Goal: Information Seeking & Learning: Learn about a topic

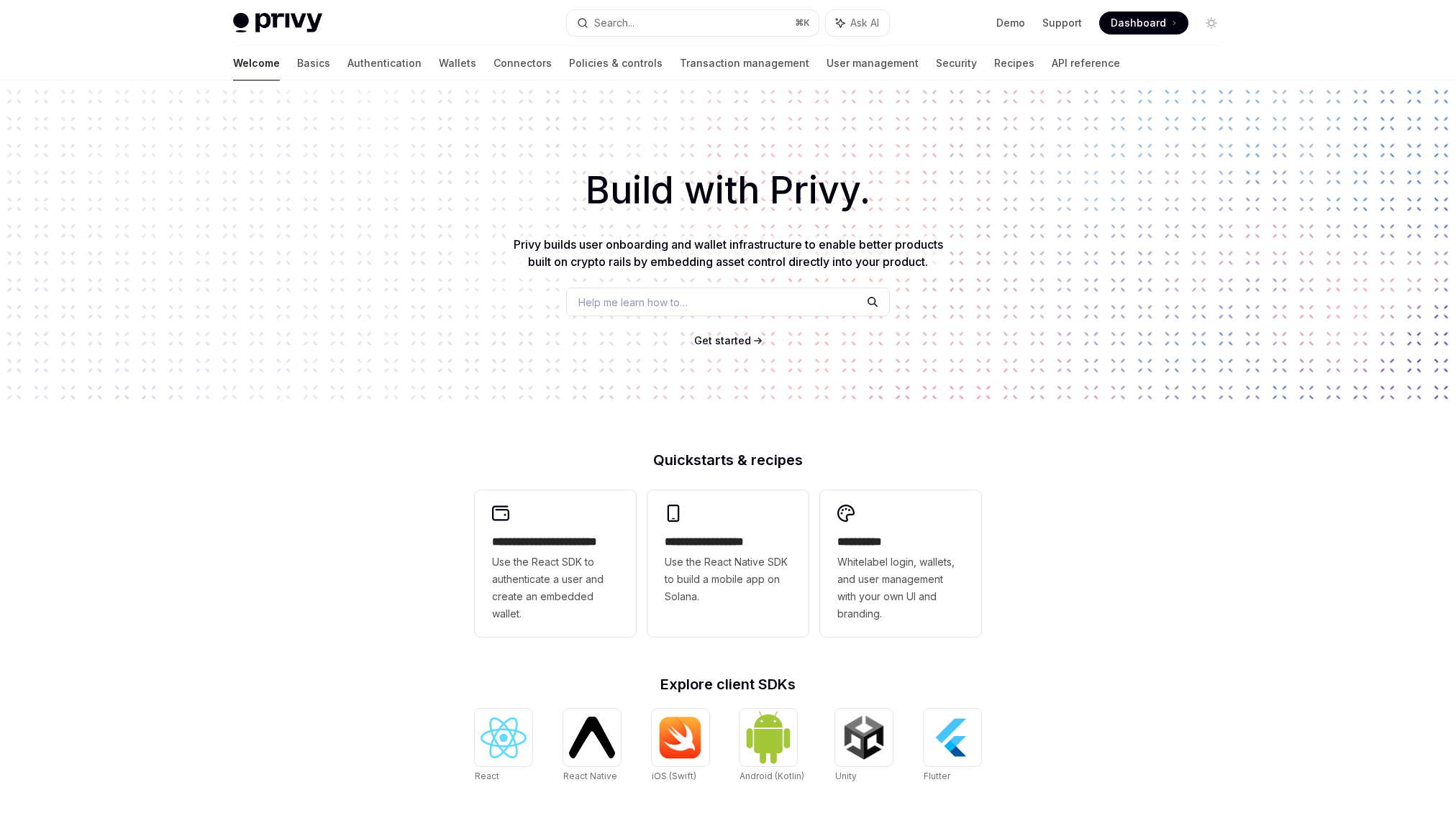
click at [1159, 23] on span "Dashboard" at bounding box center [1138, 23] width 55 height 15
click at [1123, 17] on span "Dashboard" at bounding box center [1138, 23] width 55 height 15
click at [297, 68] on link "Basics" at bounding box center [313, 63] width 33 height 34
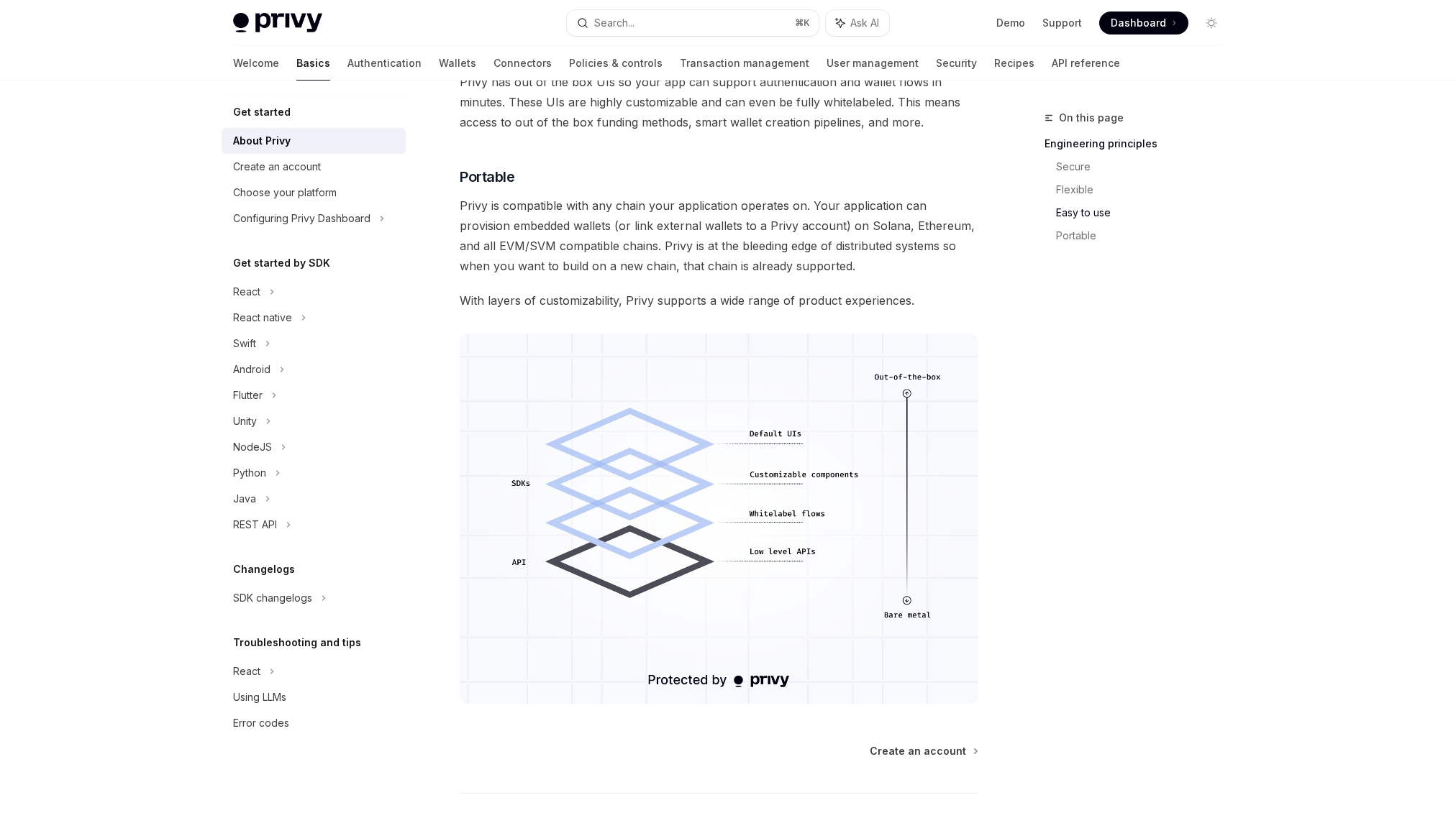
scroll to position [1063, 0]
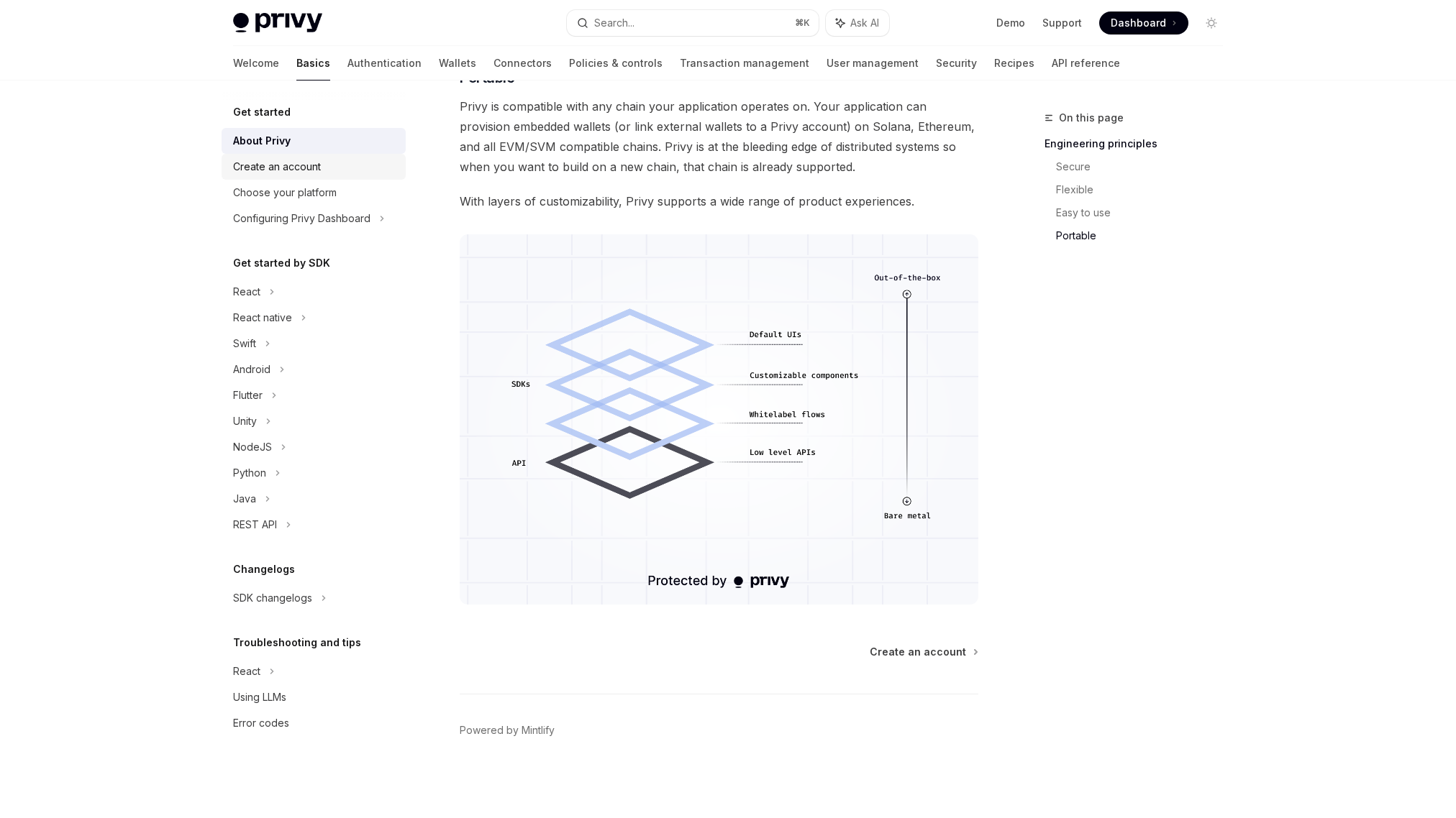
click at [296, 167] on div "Create an account" at bounding box center [277, 167] width 88 height 17
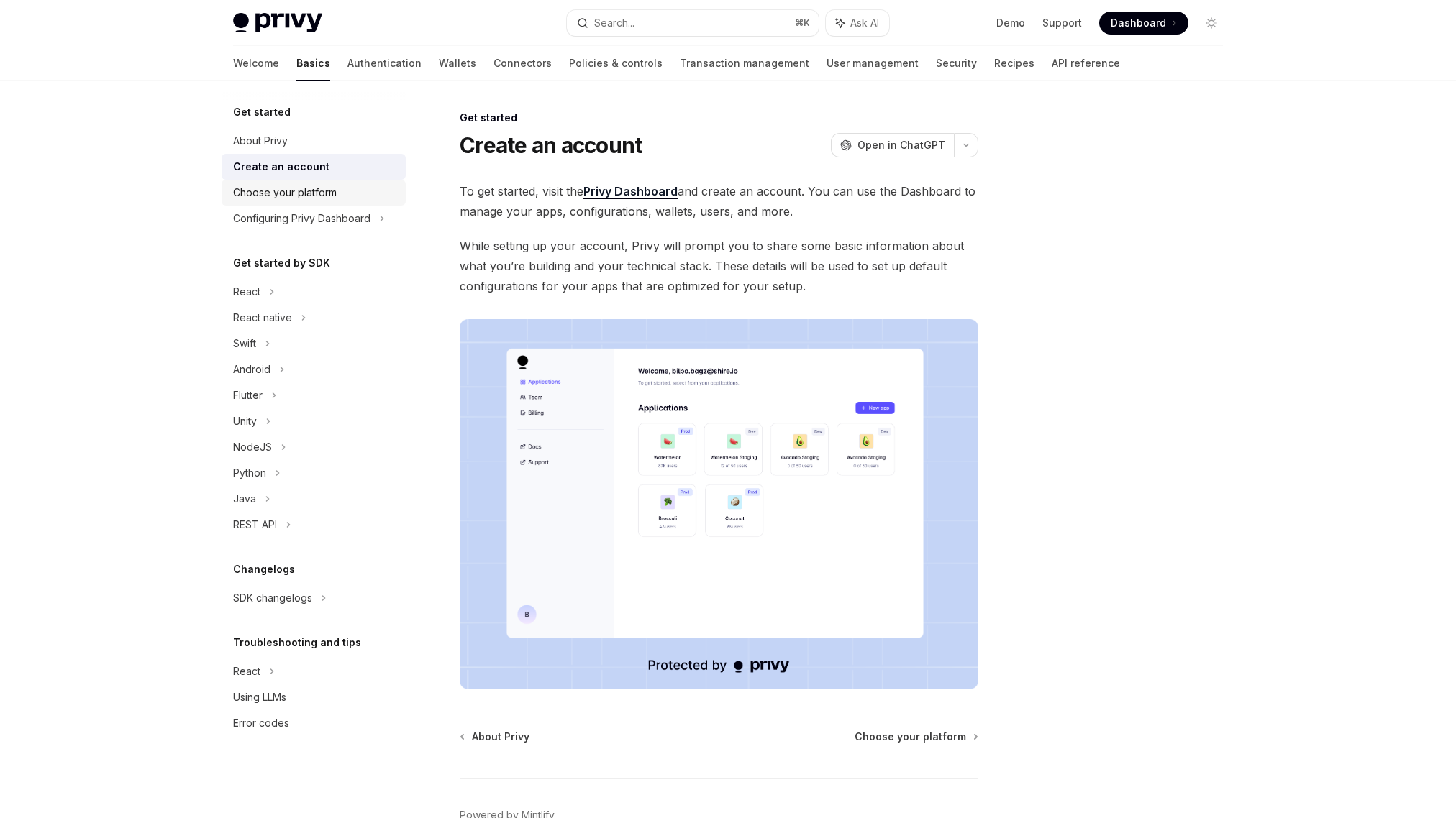
click at [288, 195] on div "Choose your platform" at bounding box center [285, 193] width 103 height 17
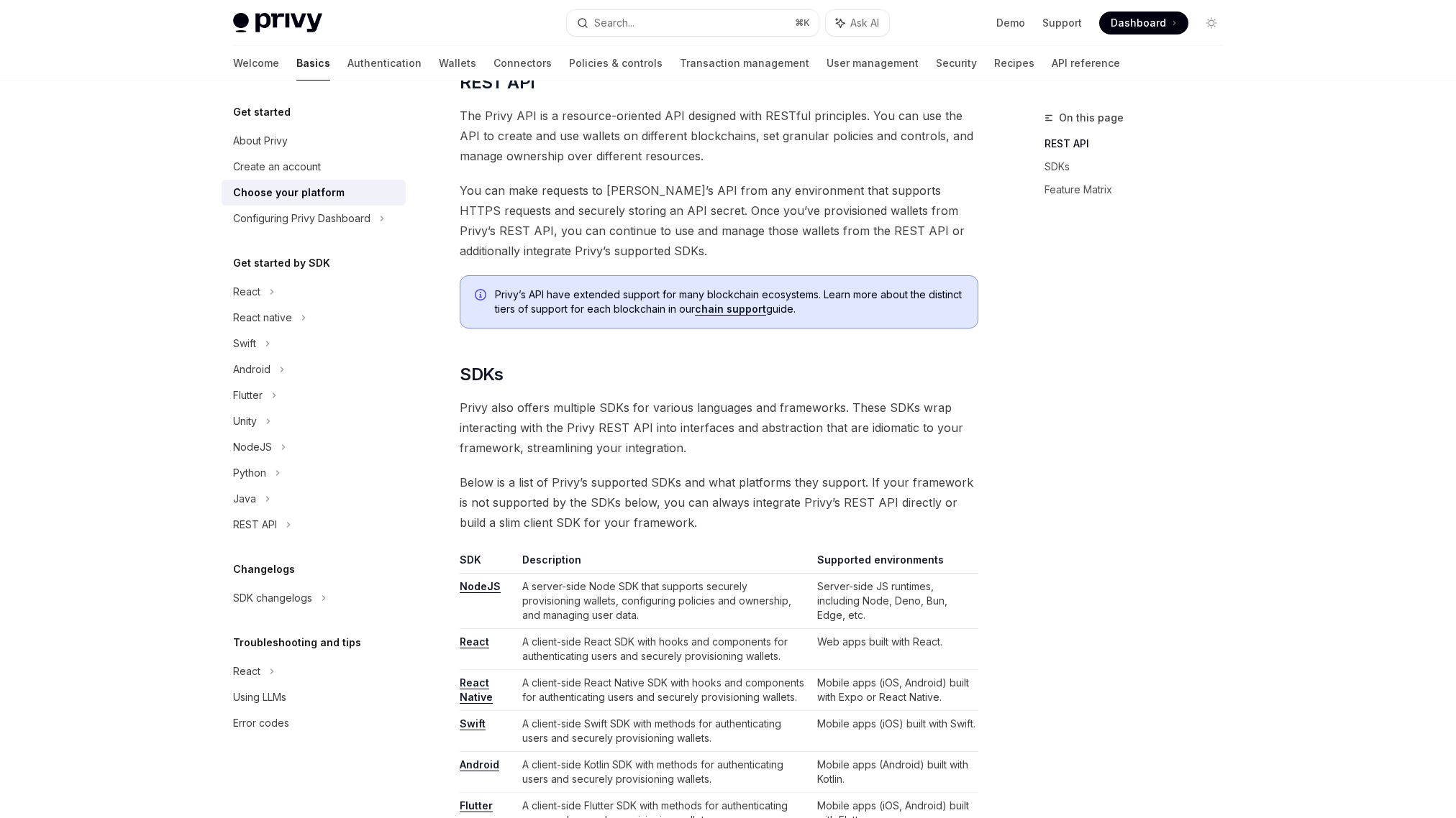
scroll to position [422, 0]
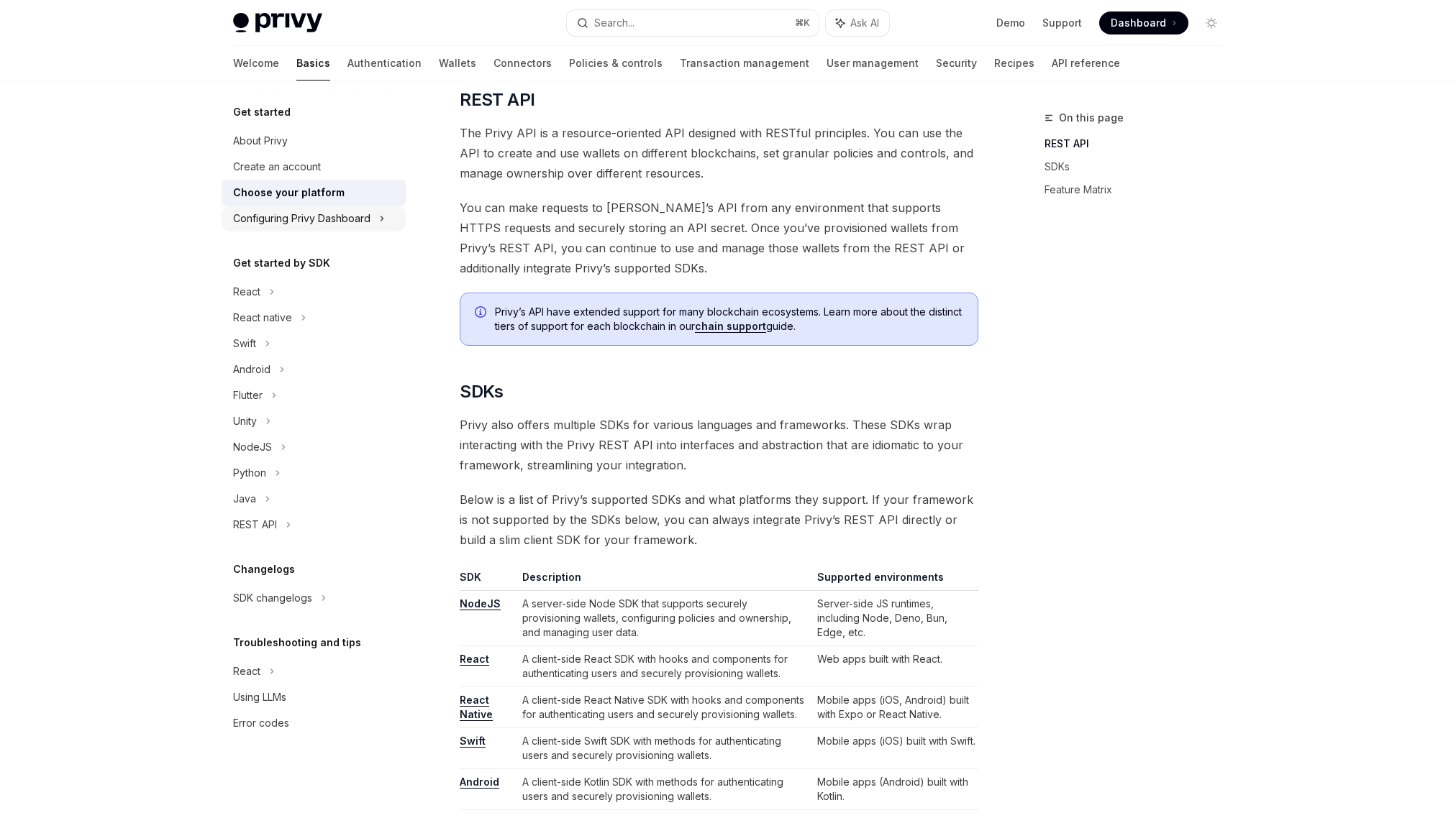
click at [331, 215] on div "Configuring Privy Dashboard" at bounding box center [301, 218] width 138 height 17
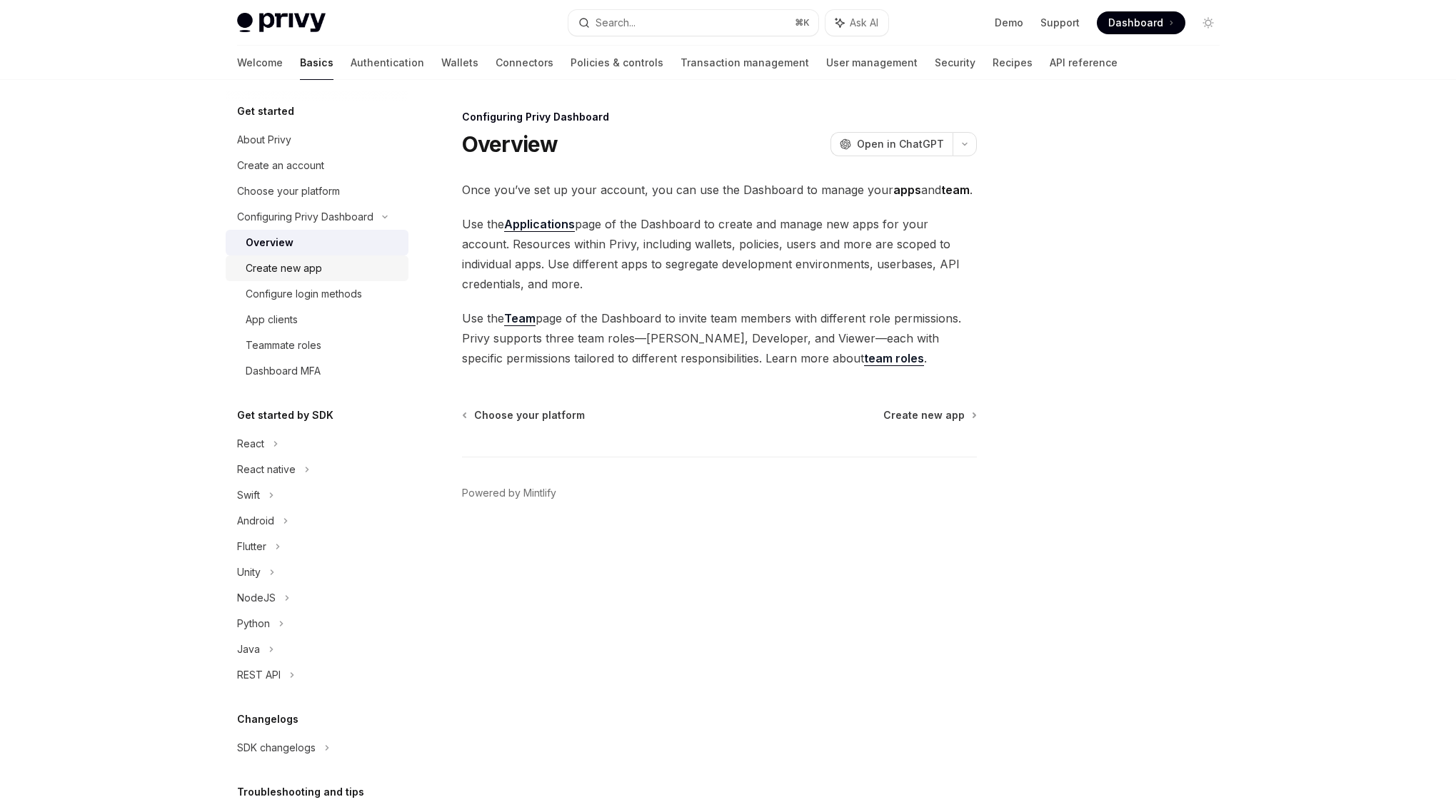
click at [303, 276] on div "Create new app" at bounding box center [284, 269] width 77 height 17
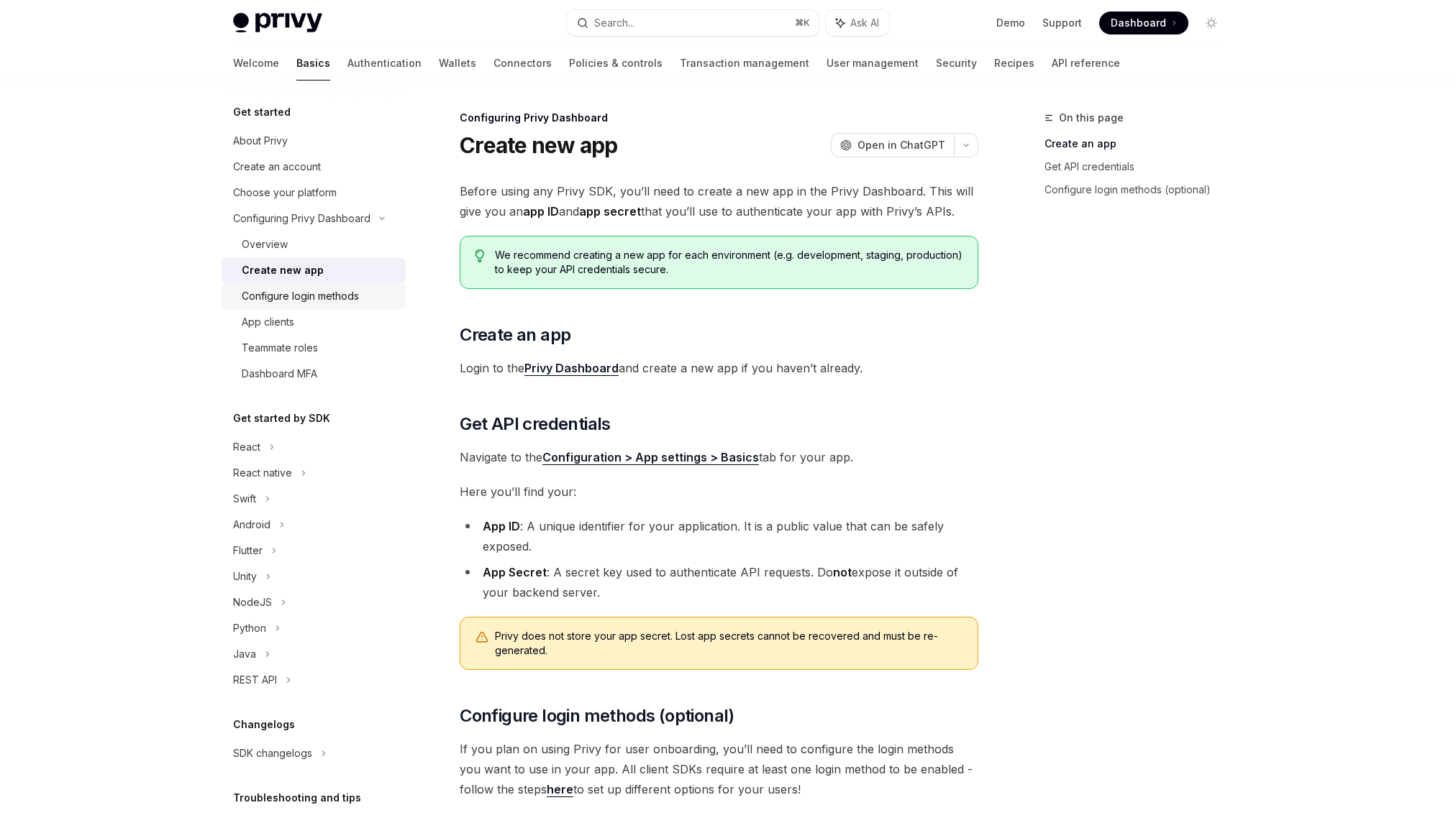
click at [304, 294] on div "Configure login methods" at bounding box center [300, 296] width 117 height 17
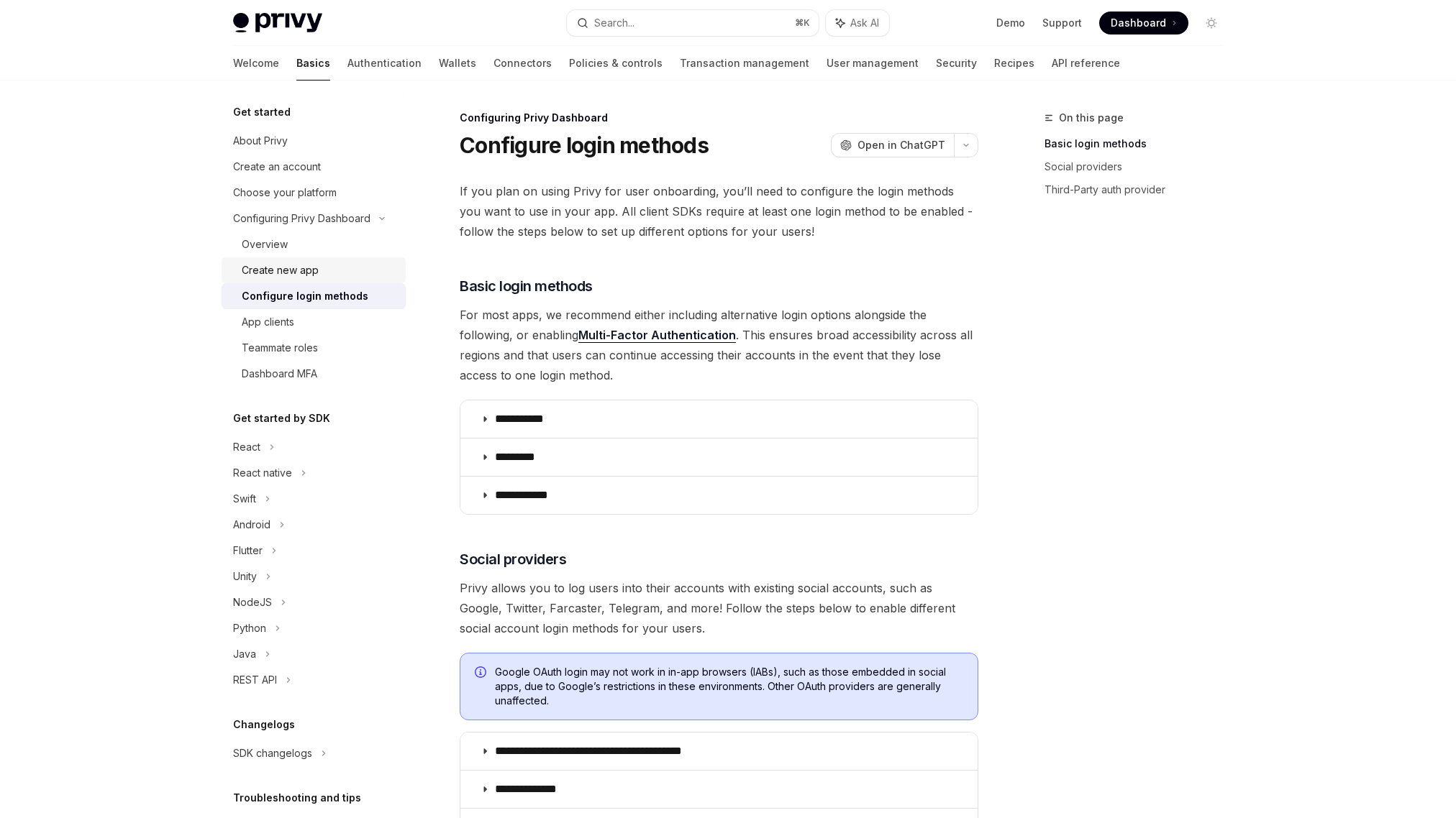
click at [314, 272] on div "Create new app" at bounding box center [280, 271] width 77 height 17
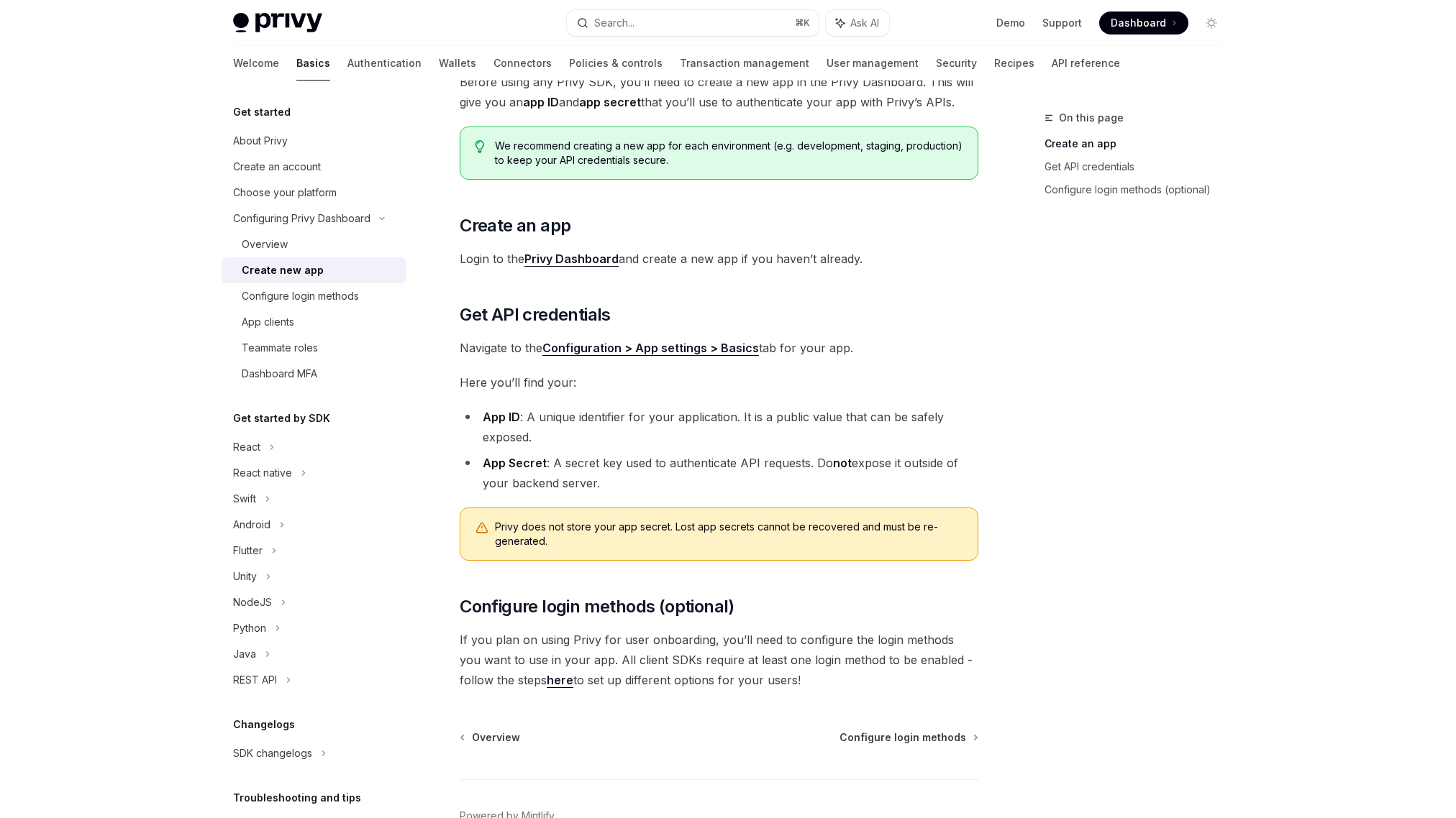
scroll to position [195, 0]
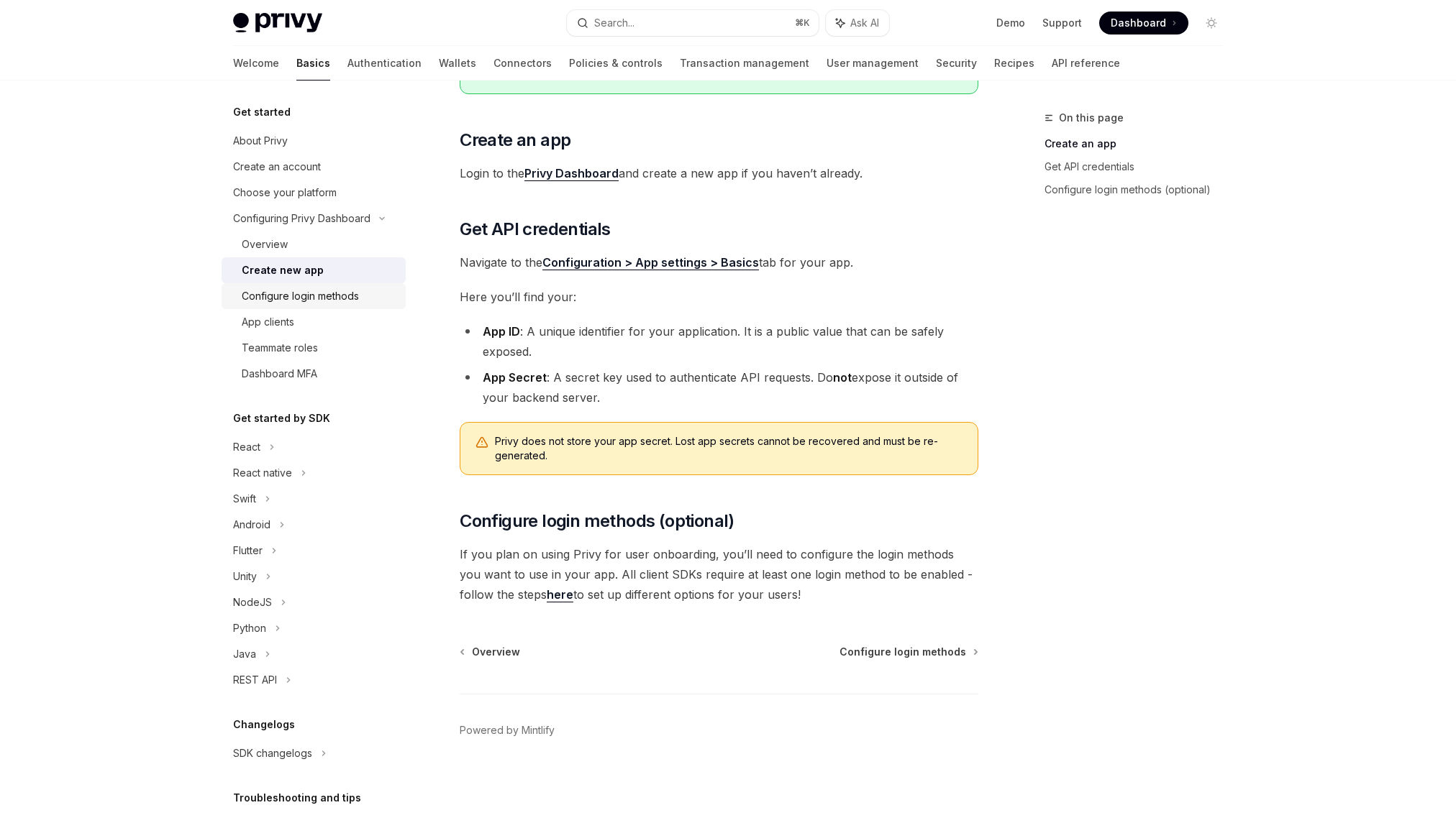
click at [336, 301] on div "Configure login methods" at bounding box center [300, 296] width 117 height 17
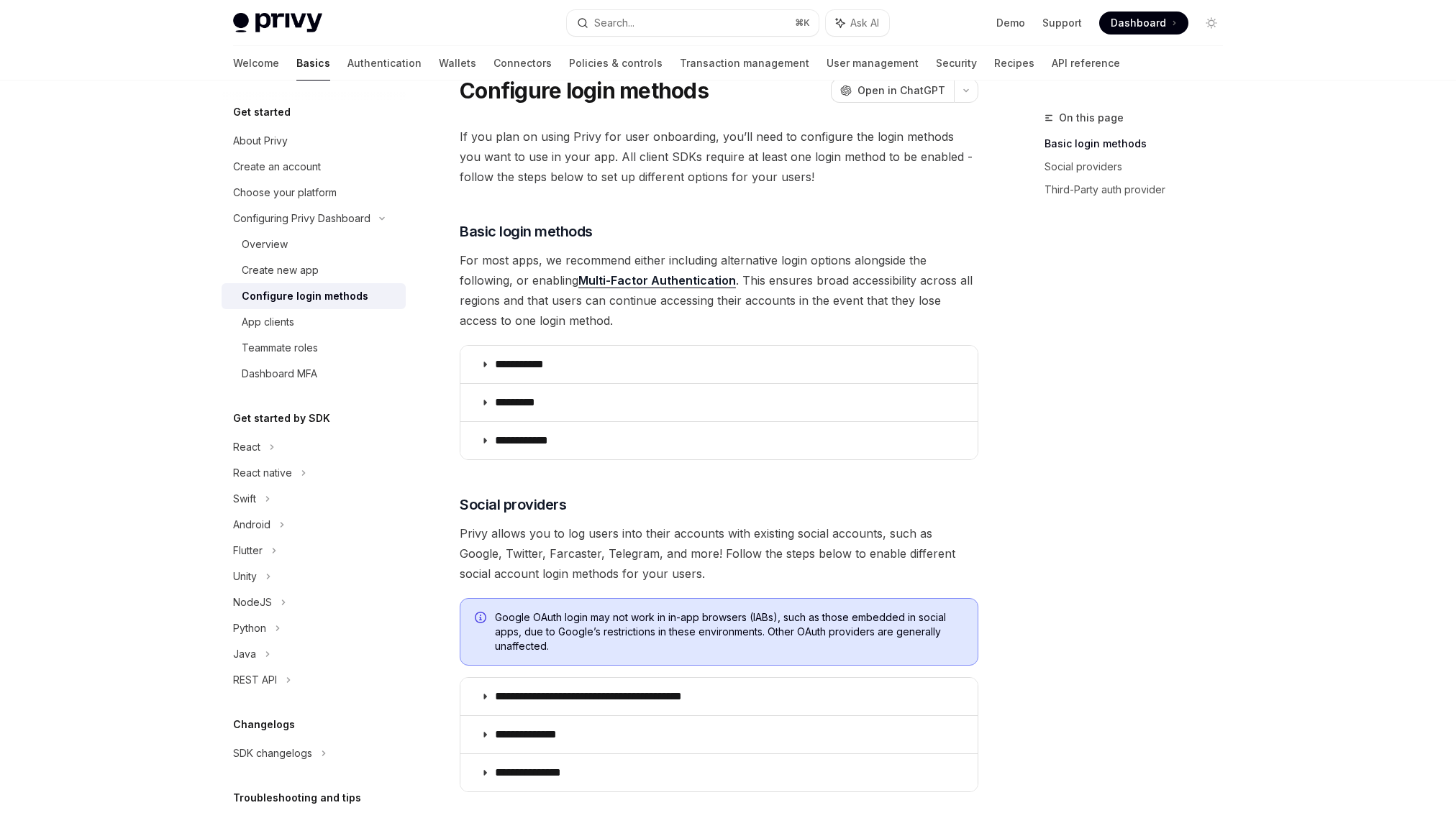
scroll to position [64, 0]
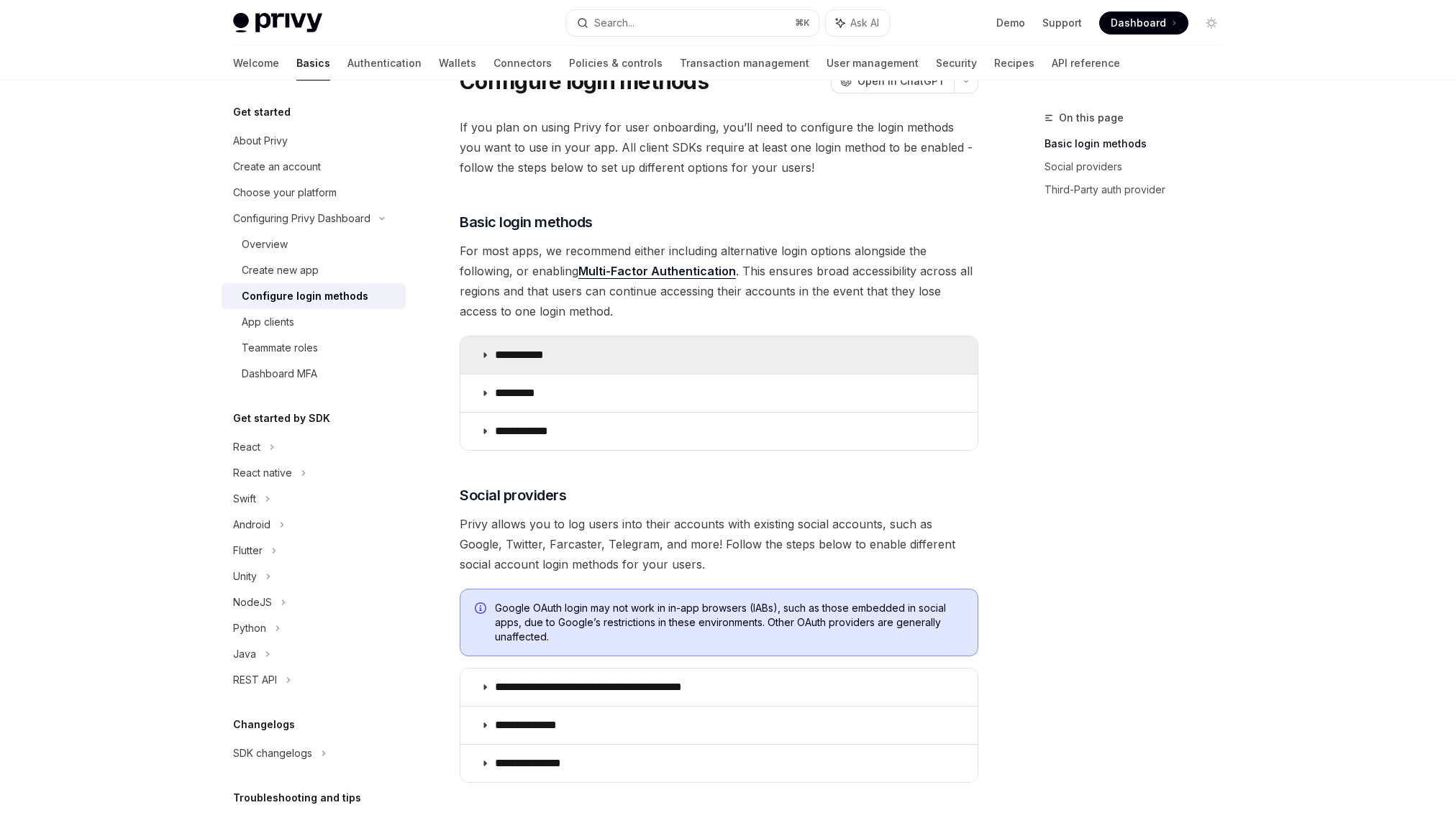
click at [483, 351] on icon at bounding box center [485, 355] width 9 height 9
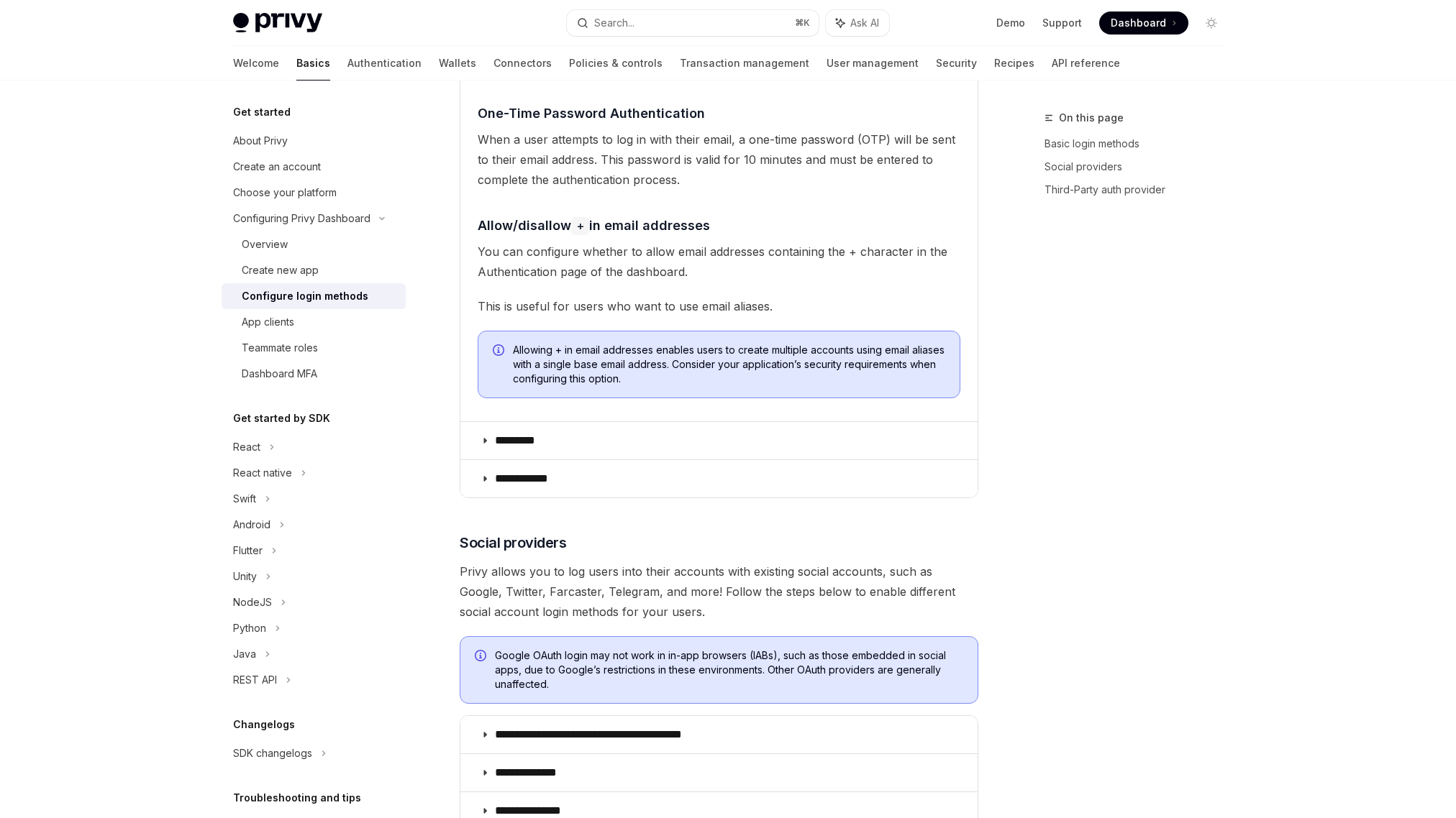
scroll to position [435, 0]
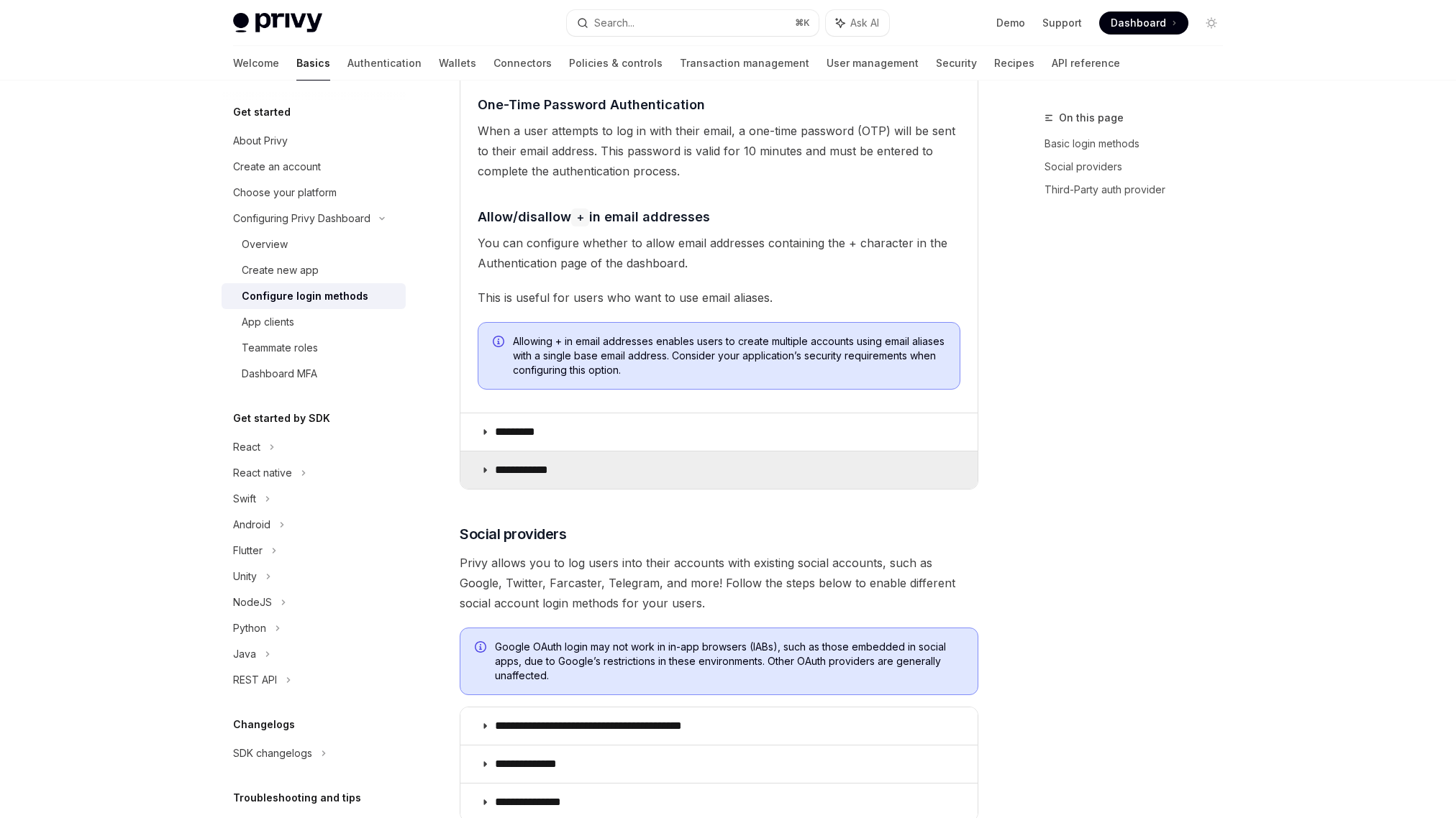
click at [484, 468] on icon at bounding box center [485, 470] width 9 height 9
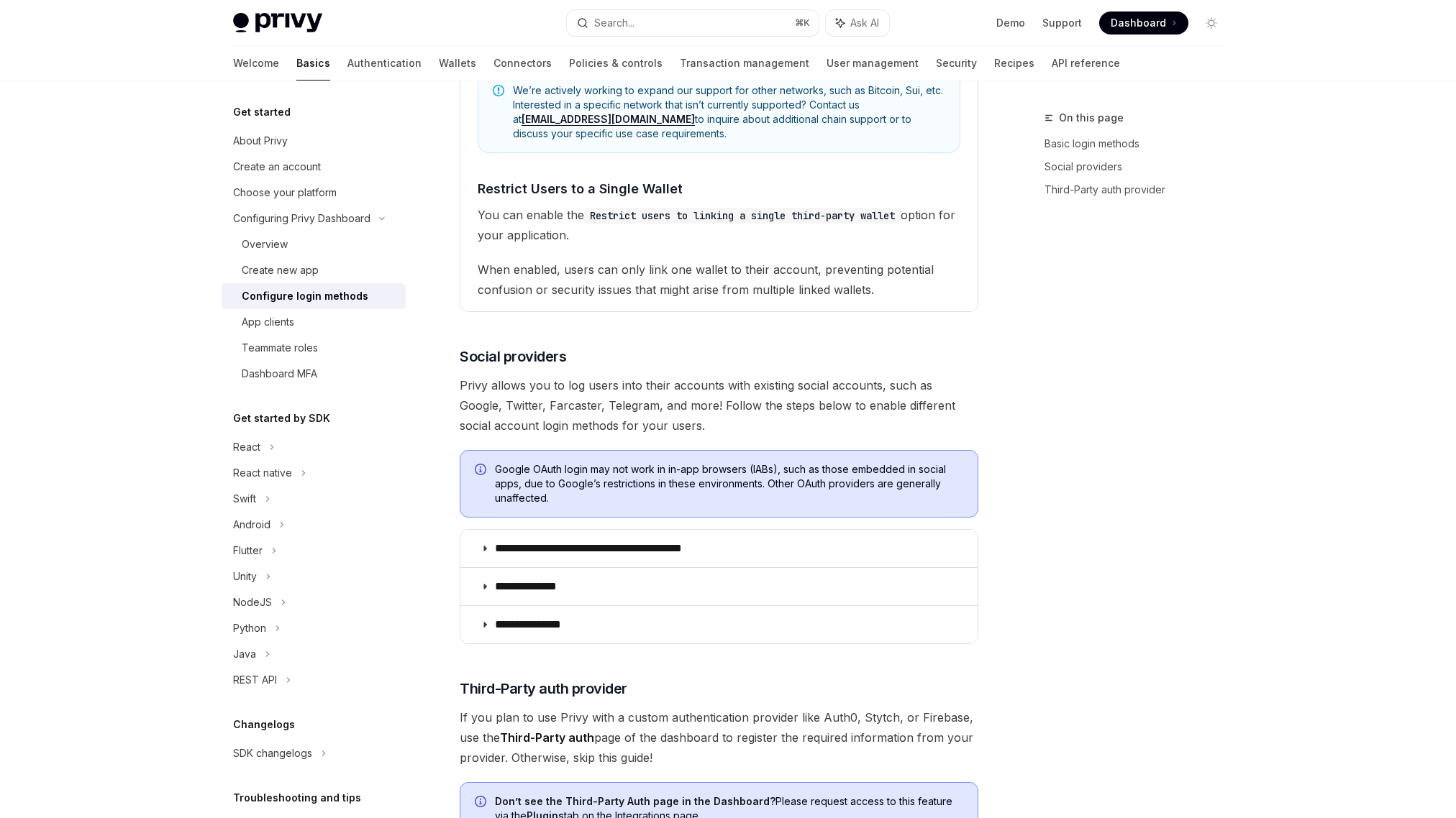
scroll to position [1043, 0]
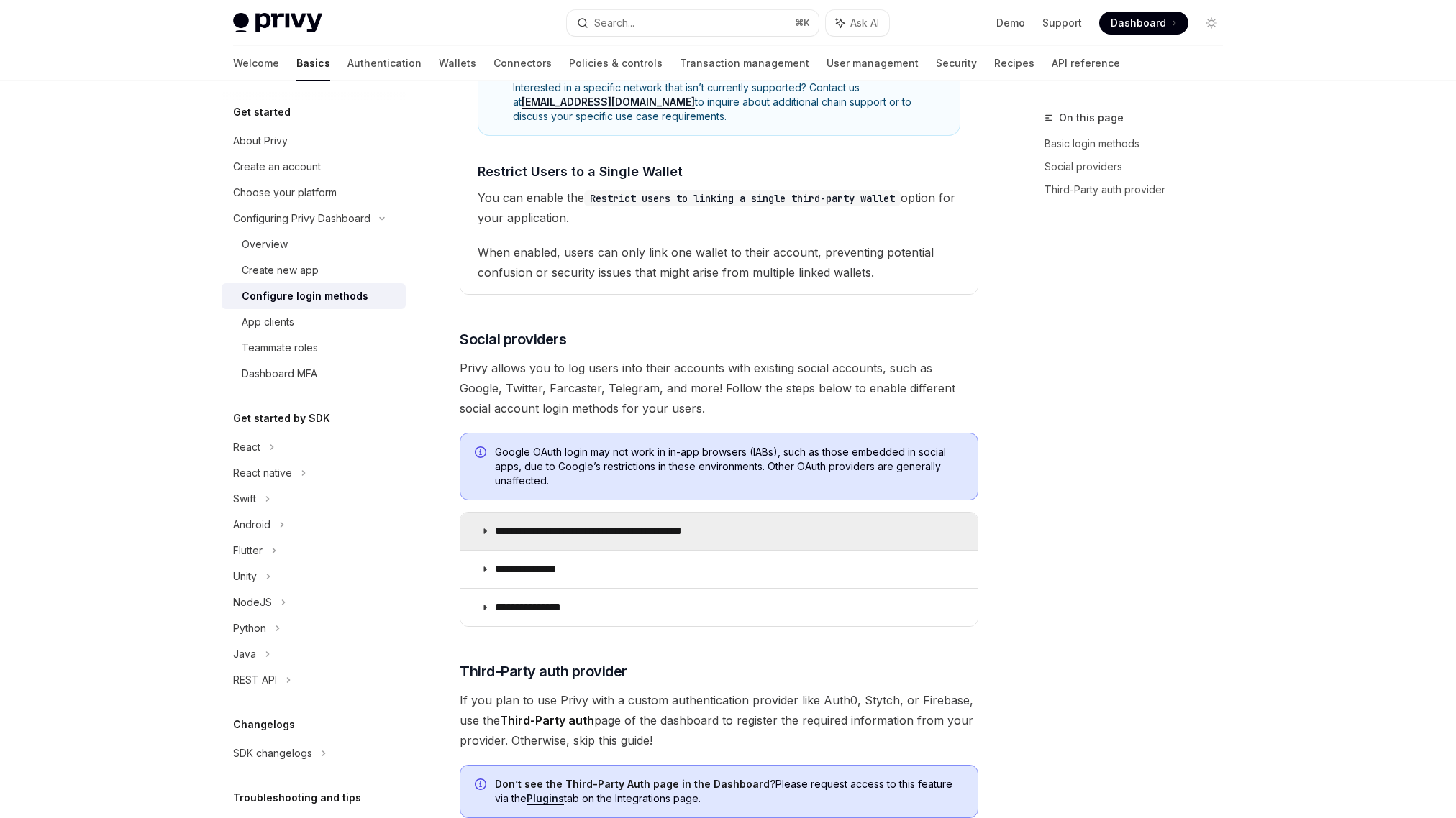
click at [471, 528] on summary "**********" at bounding box center [719, 531] width 517 height 37
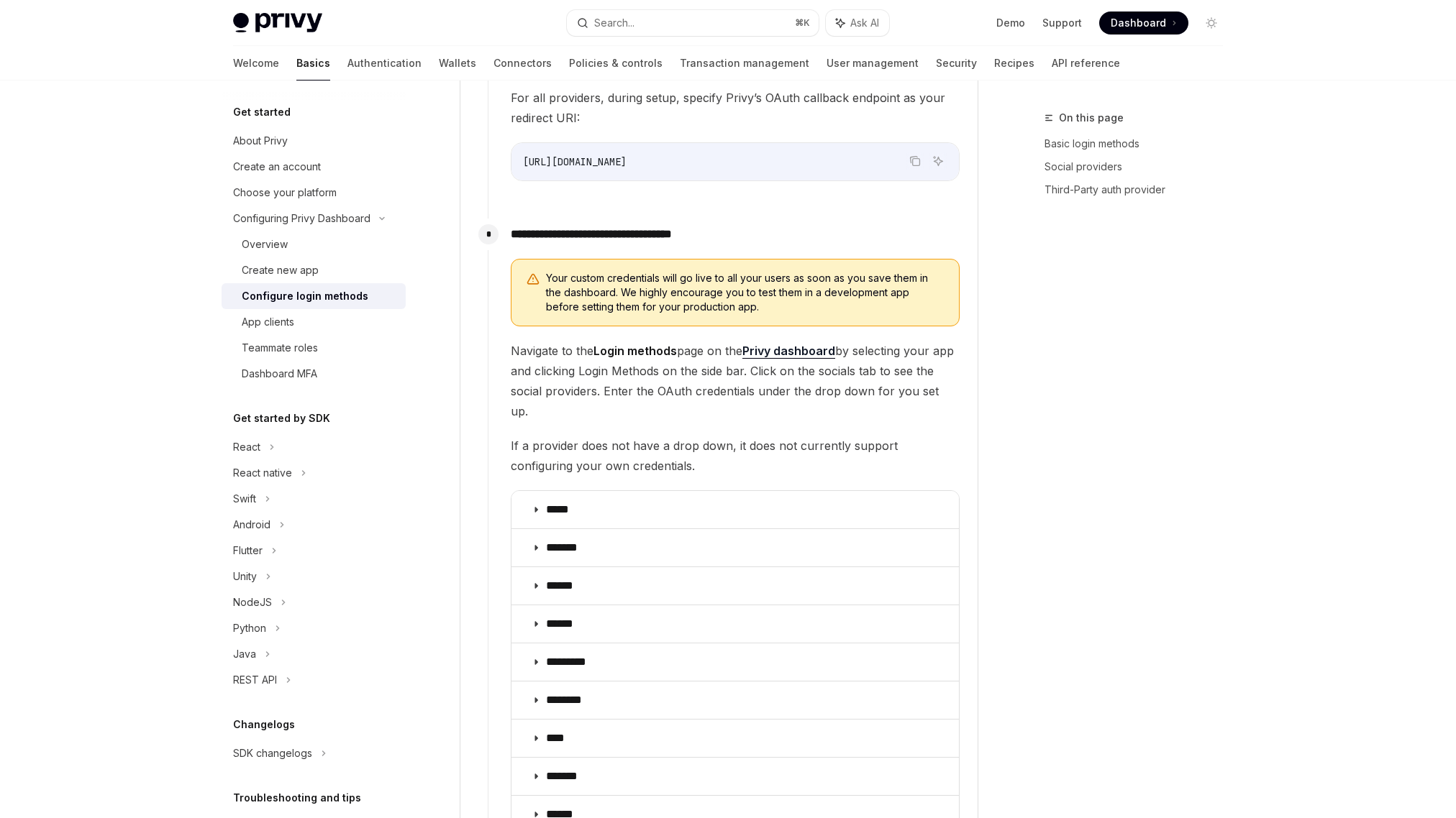
scroll to position [2201, 0]
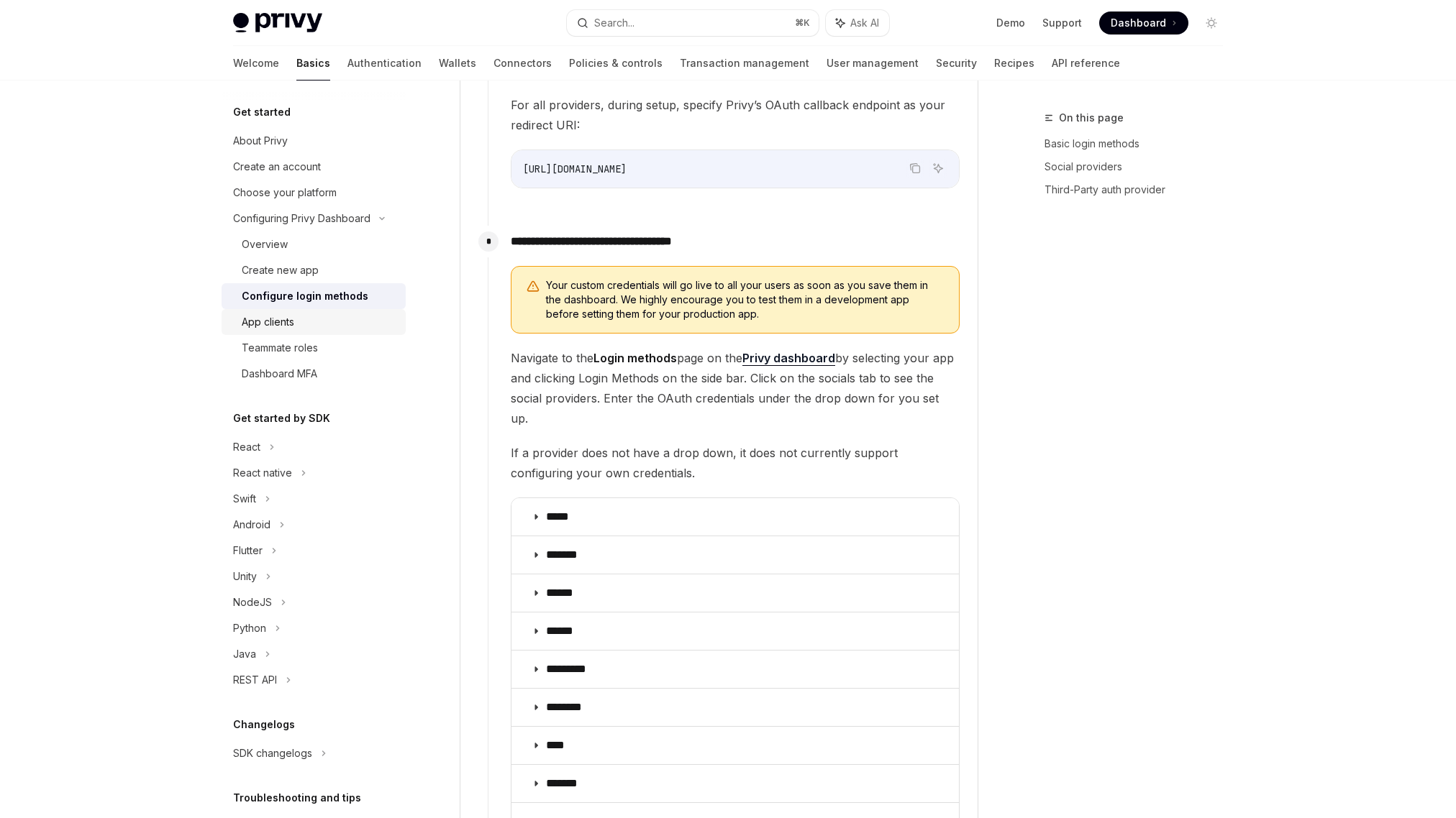
click at [258, 317] on div "App clients" at bounding box center [268, 322] width 52 height 17
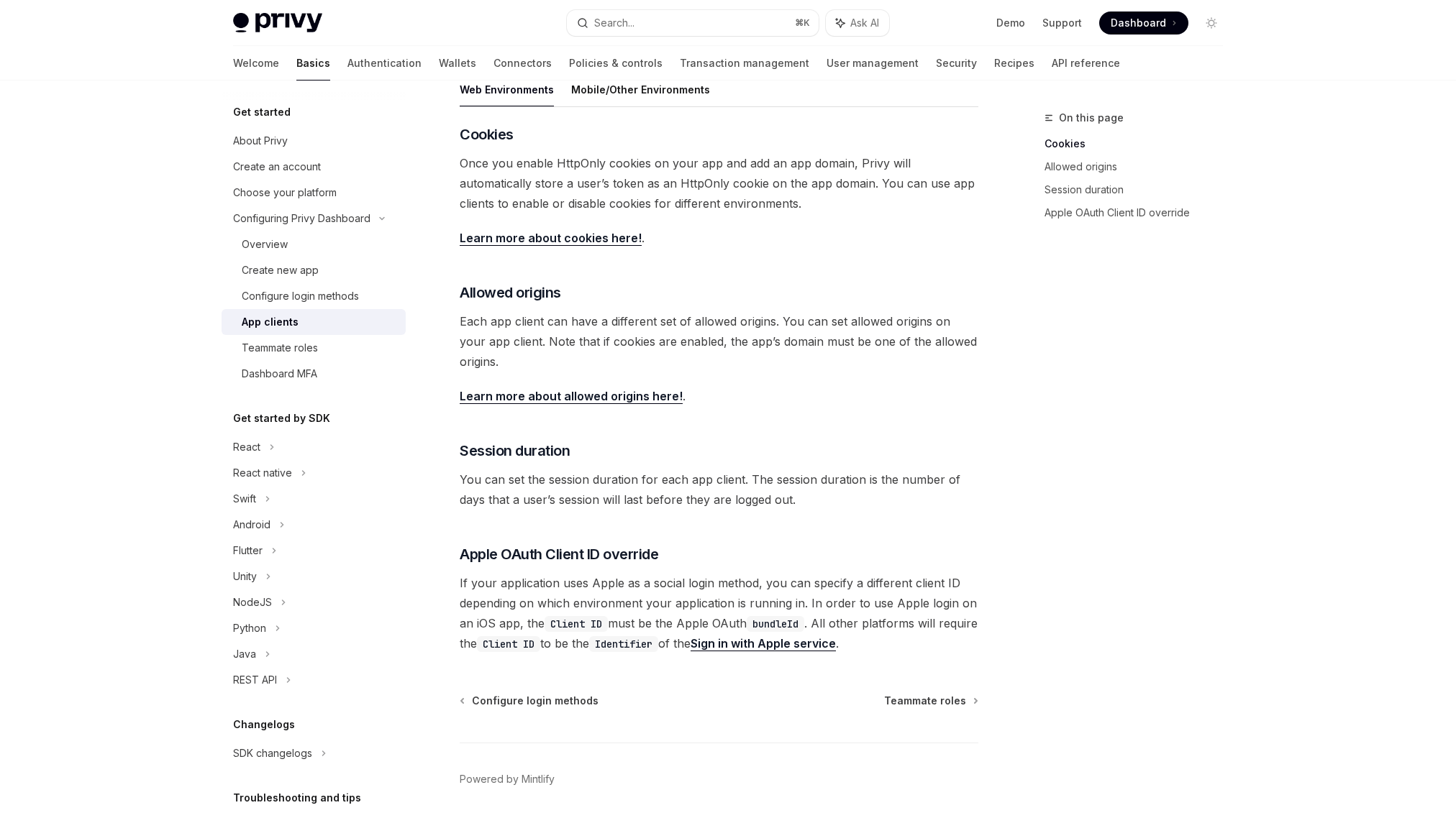
scroll to position [331, 0]
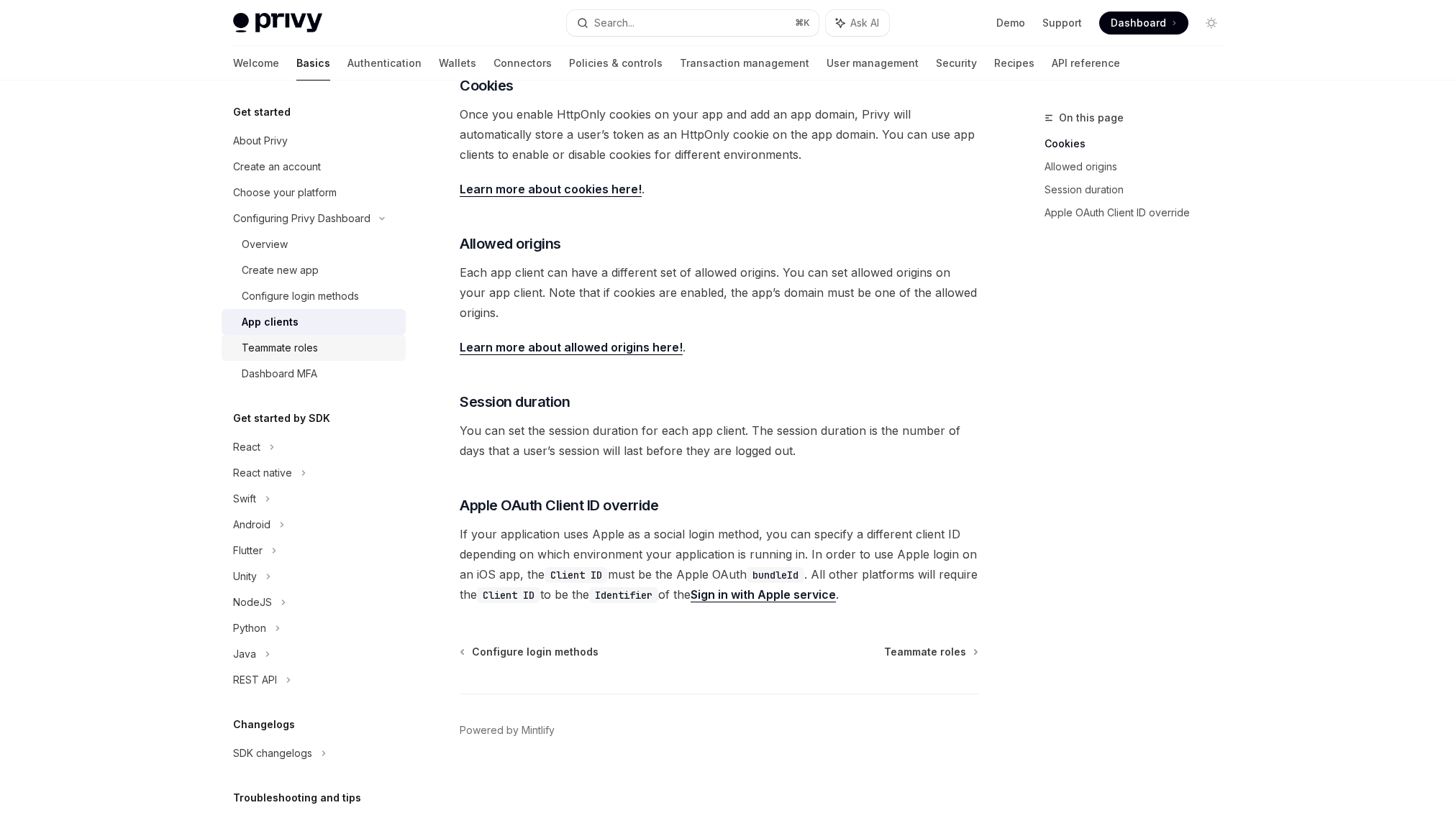
click at [276, 344] on div "Teammate roles" at bounding box center [280, 348] width 76 height 17
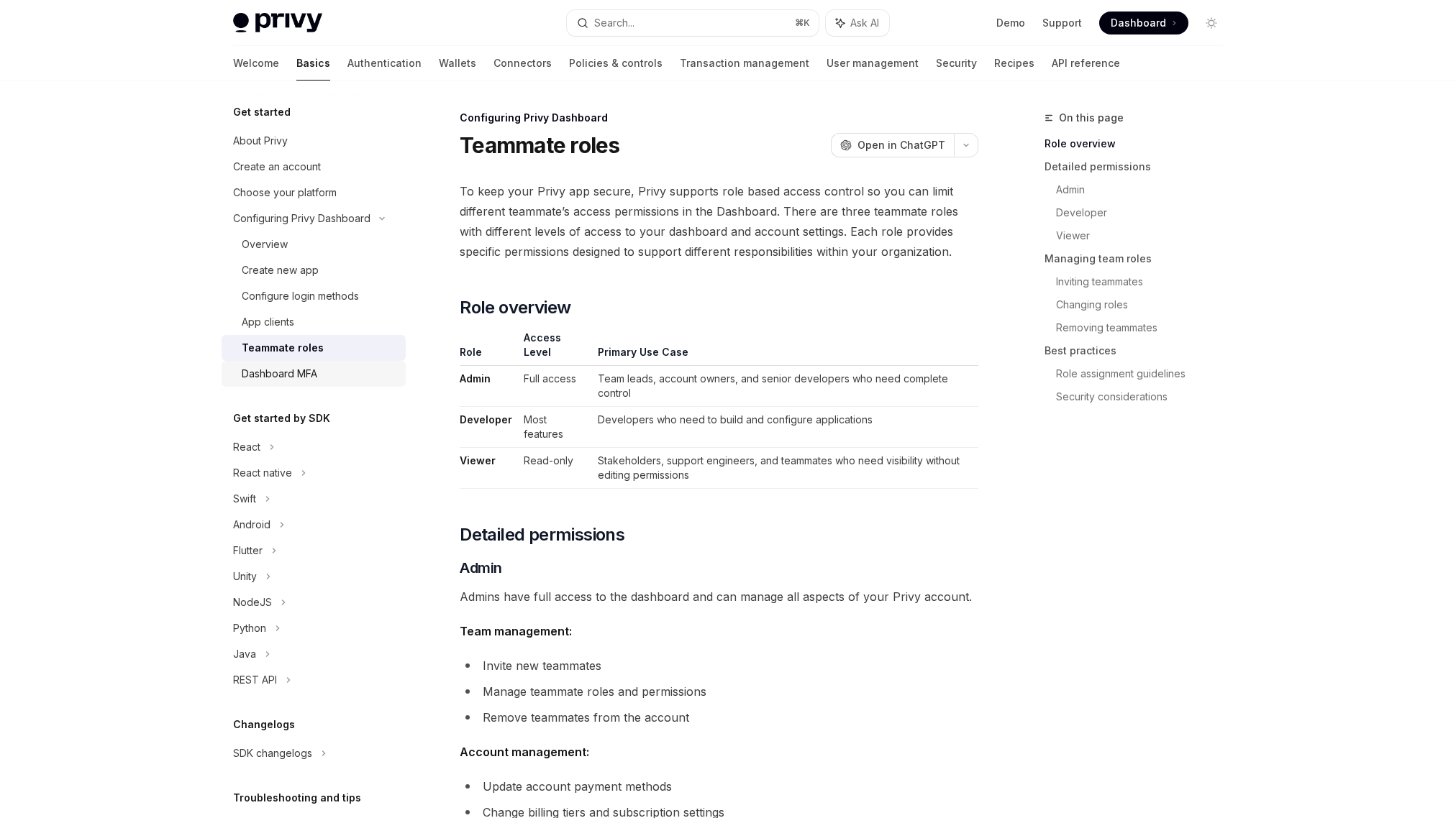
click at [289, 370] on div "Dashboard MFA" at bounding box center [280, 374] width 76 height 17
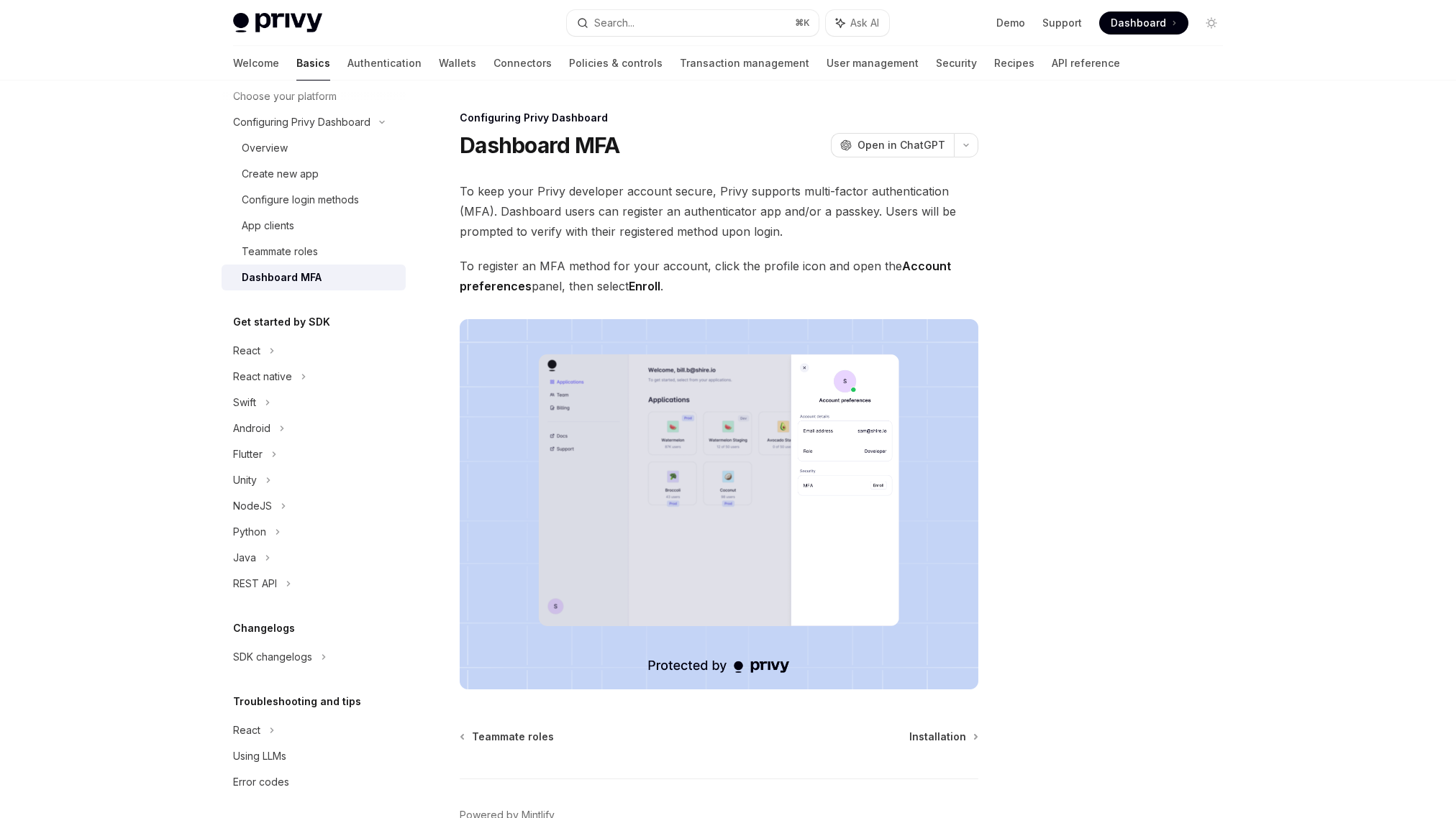
scroll to position [102, 0]
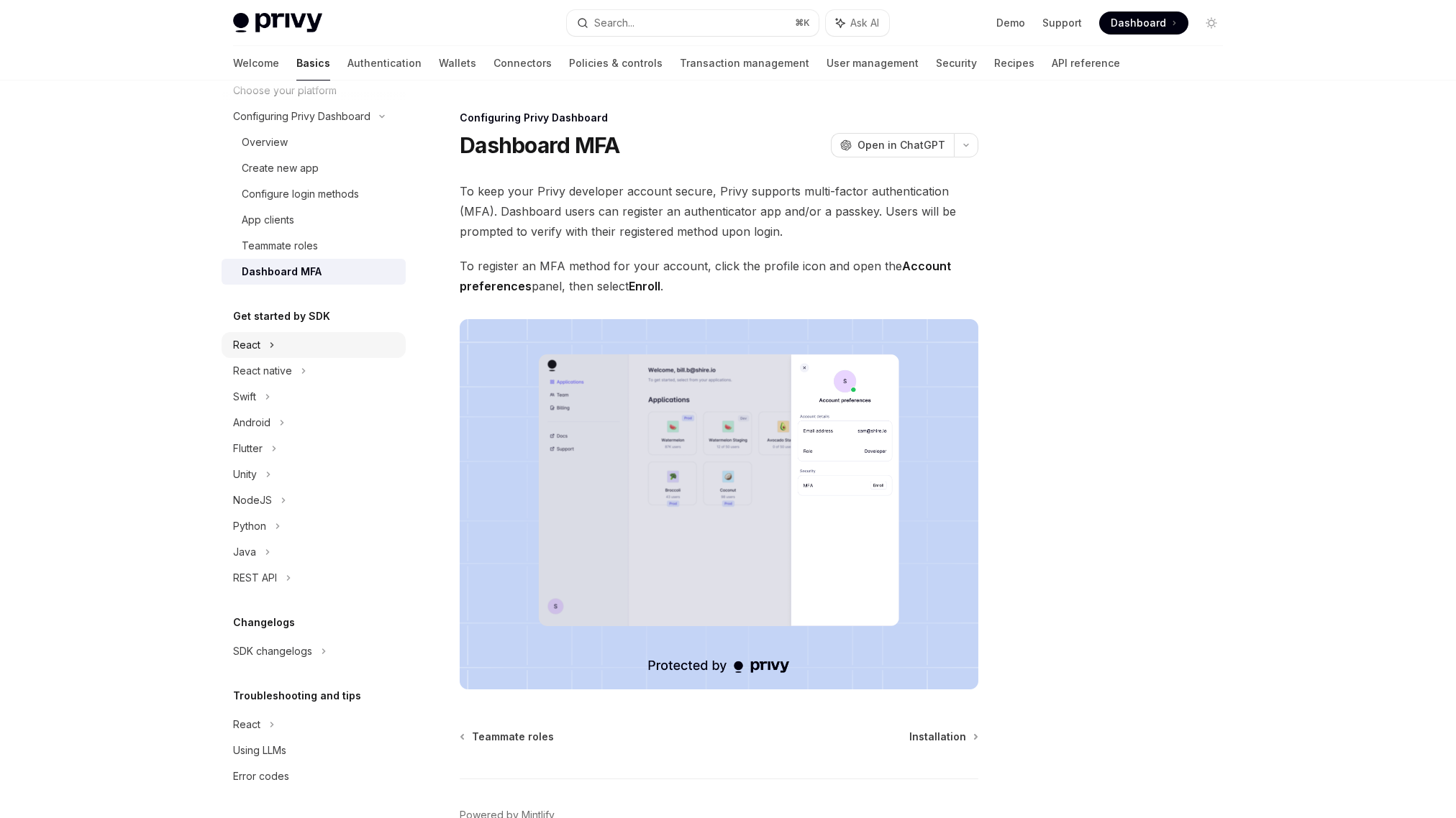
click at [286, 348] on div "React" at bounding box center [313, 345] width 184 height 26
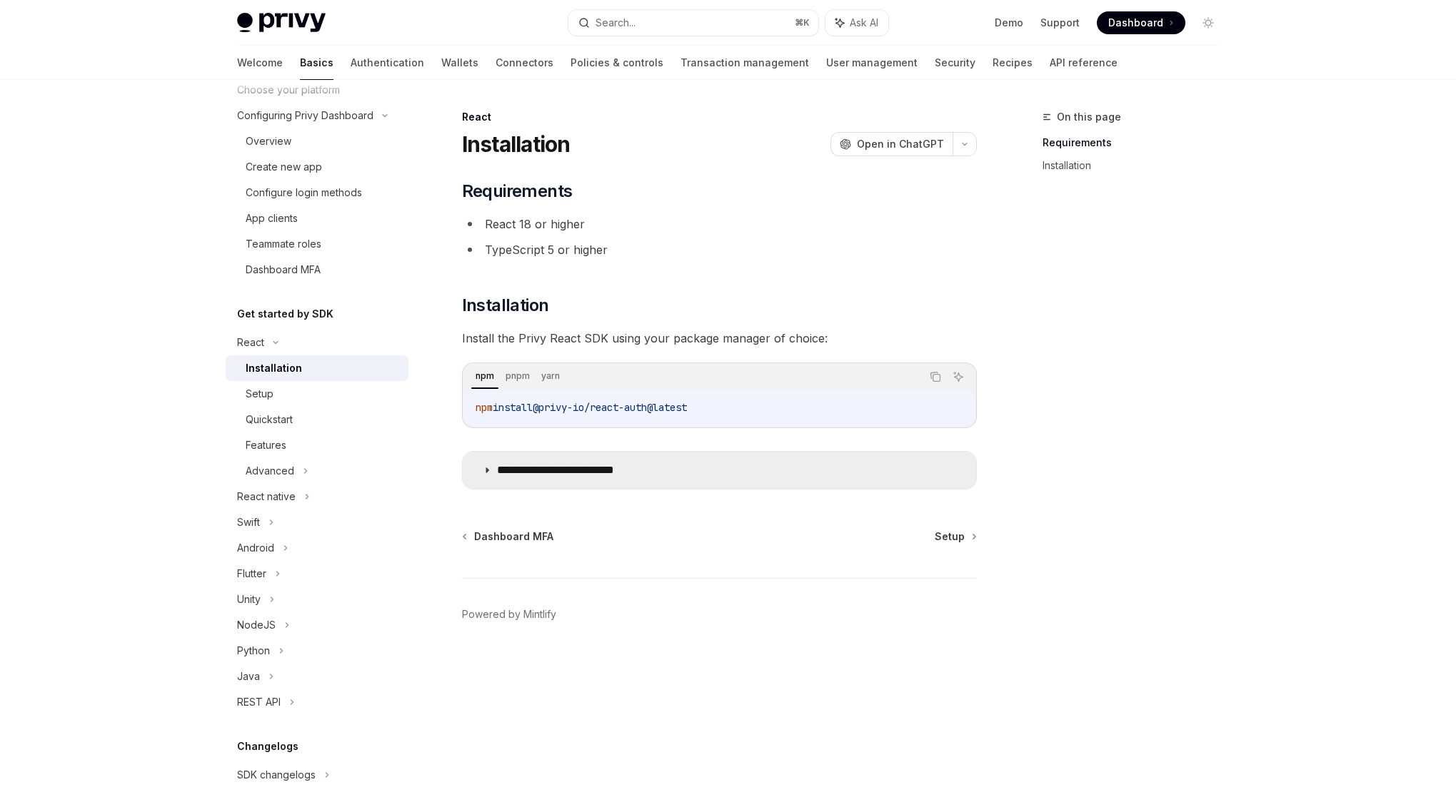
click at [483, 467] on icon at bounding box center [487, 470] width 9 height 9
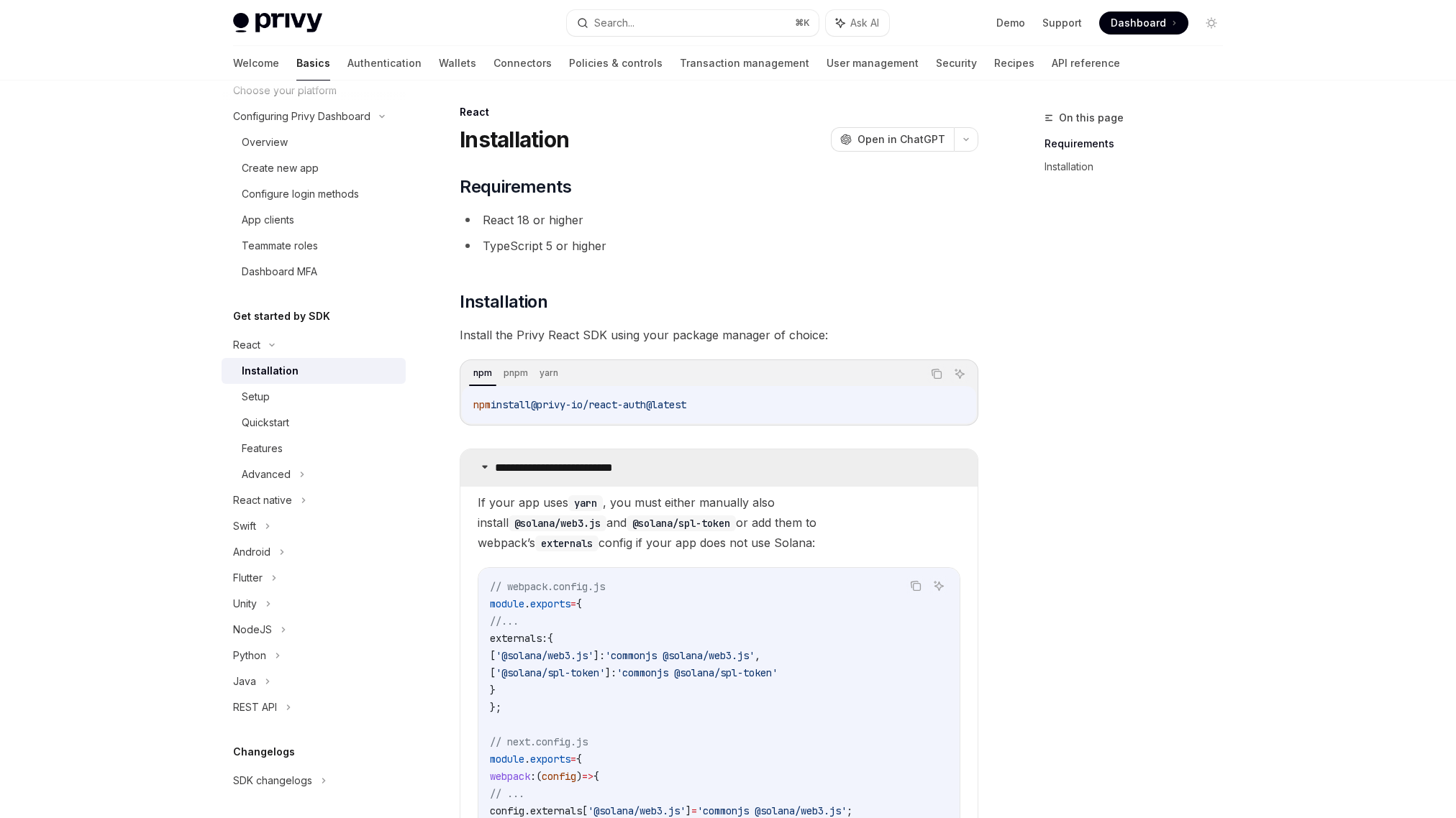
scroll to position [341, 0]
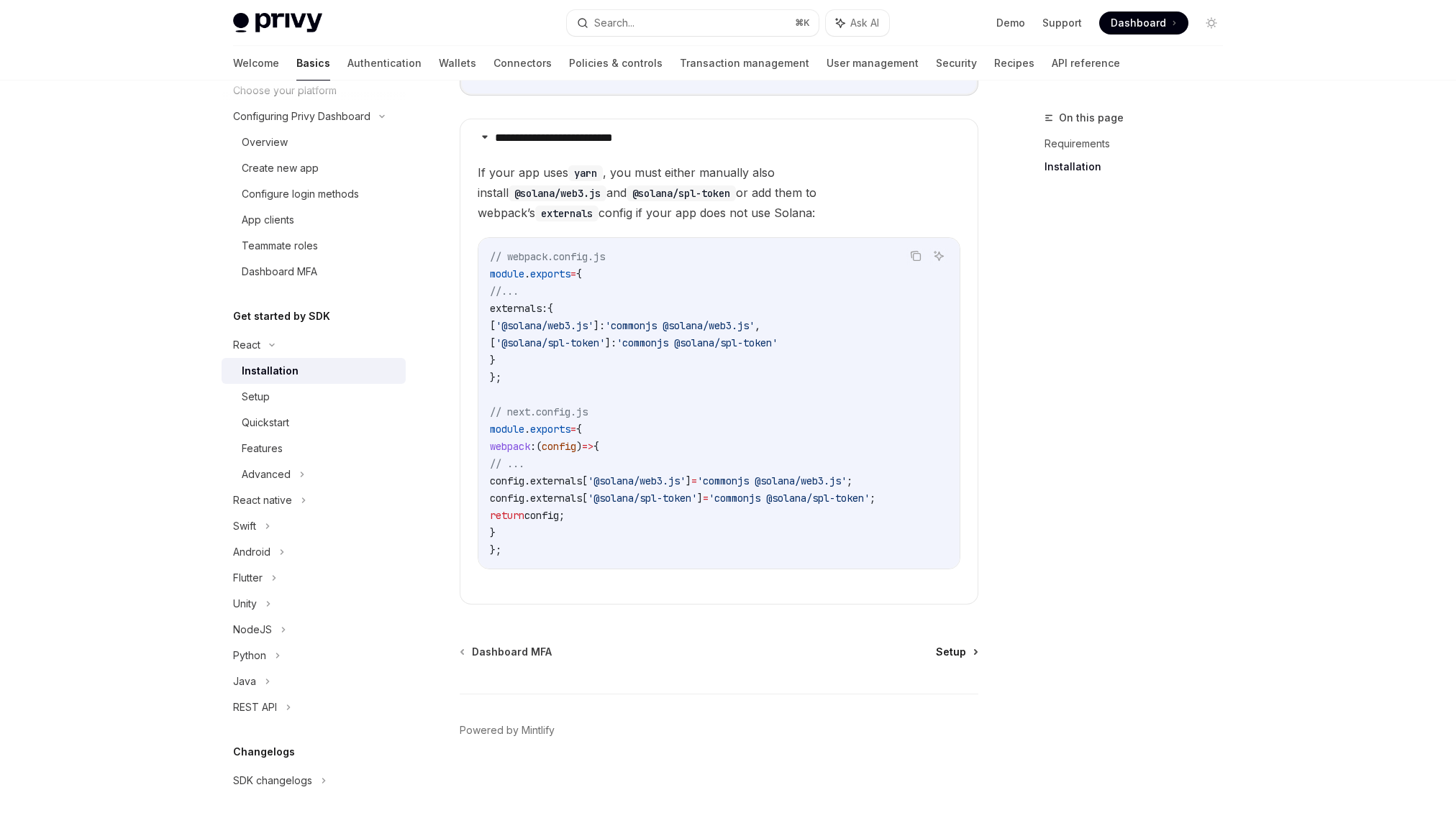
click at [963, 651] on span "Setup" at bounding box center [950, 652] width 30 height 15
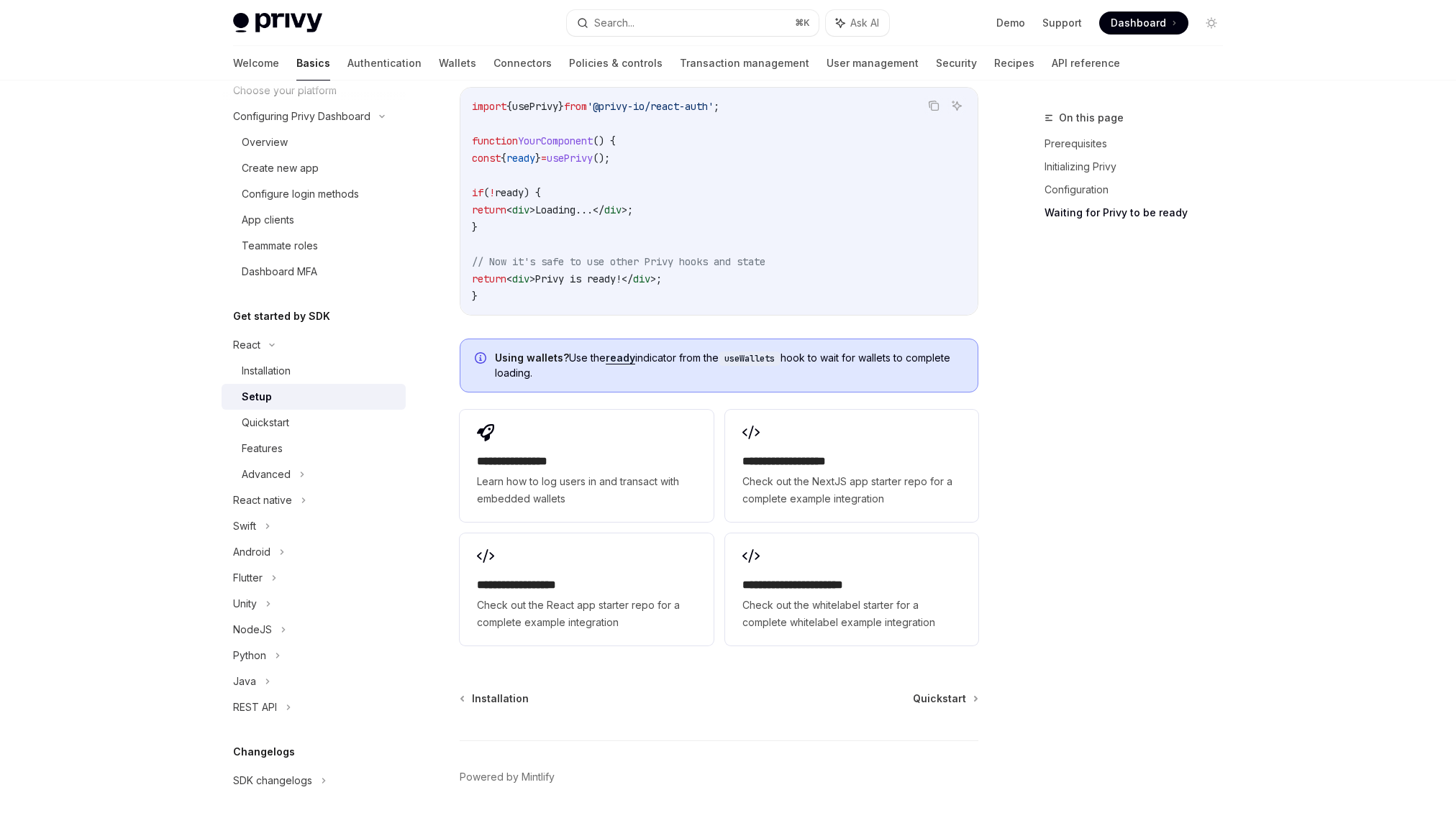
scroll to position [1656, 0]
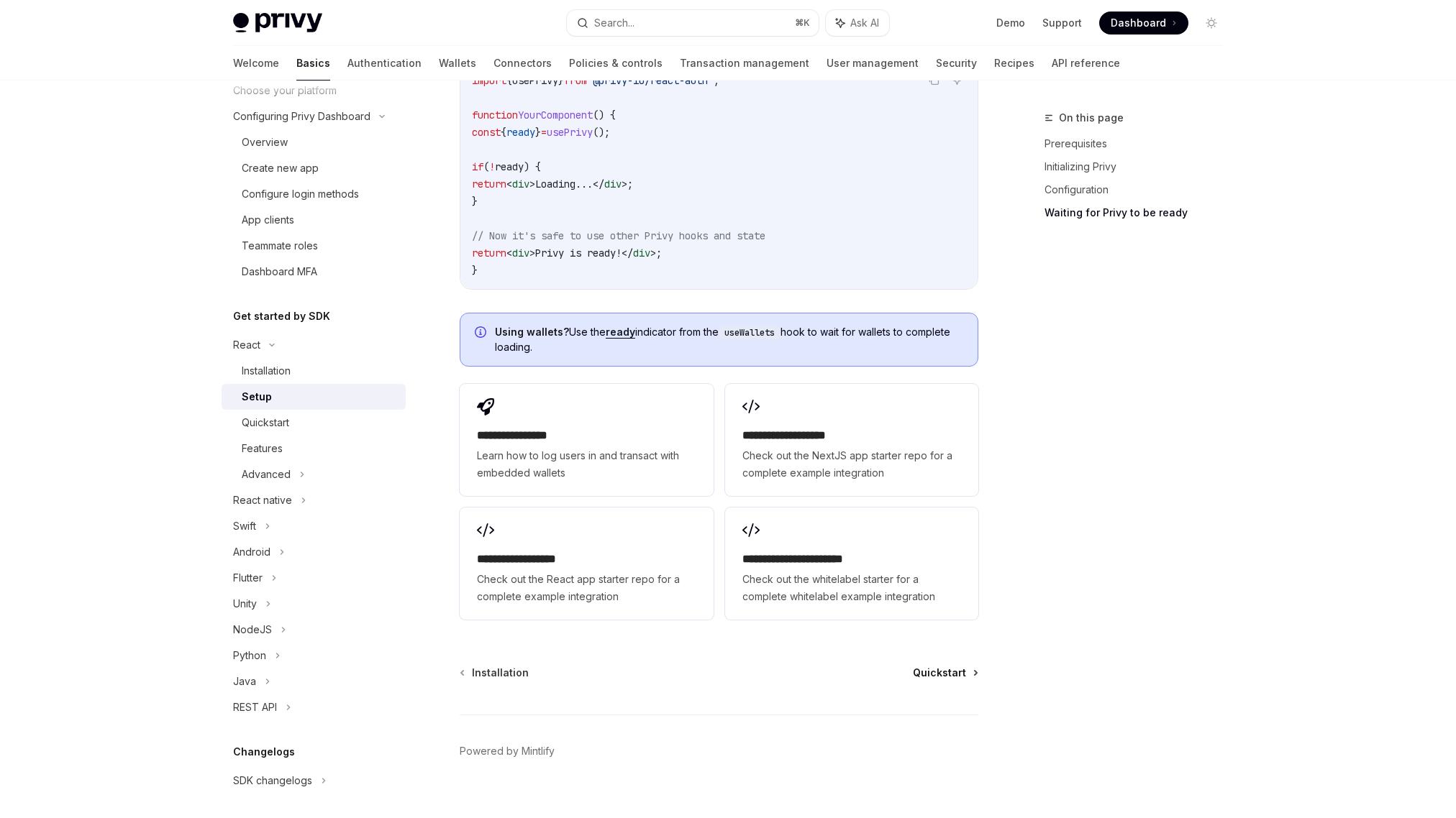
click at [937, 666] on span "Quickstart" at bounding box center [939, 673] width 53 height 15
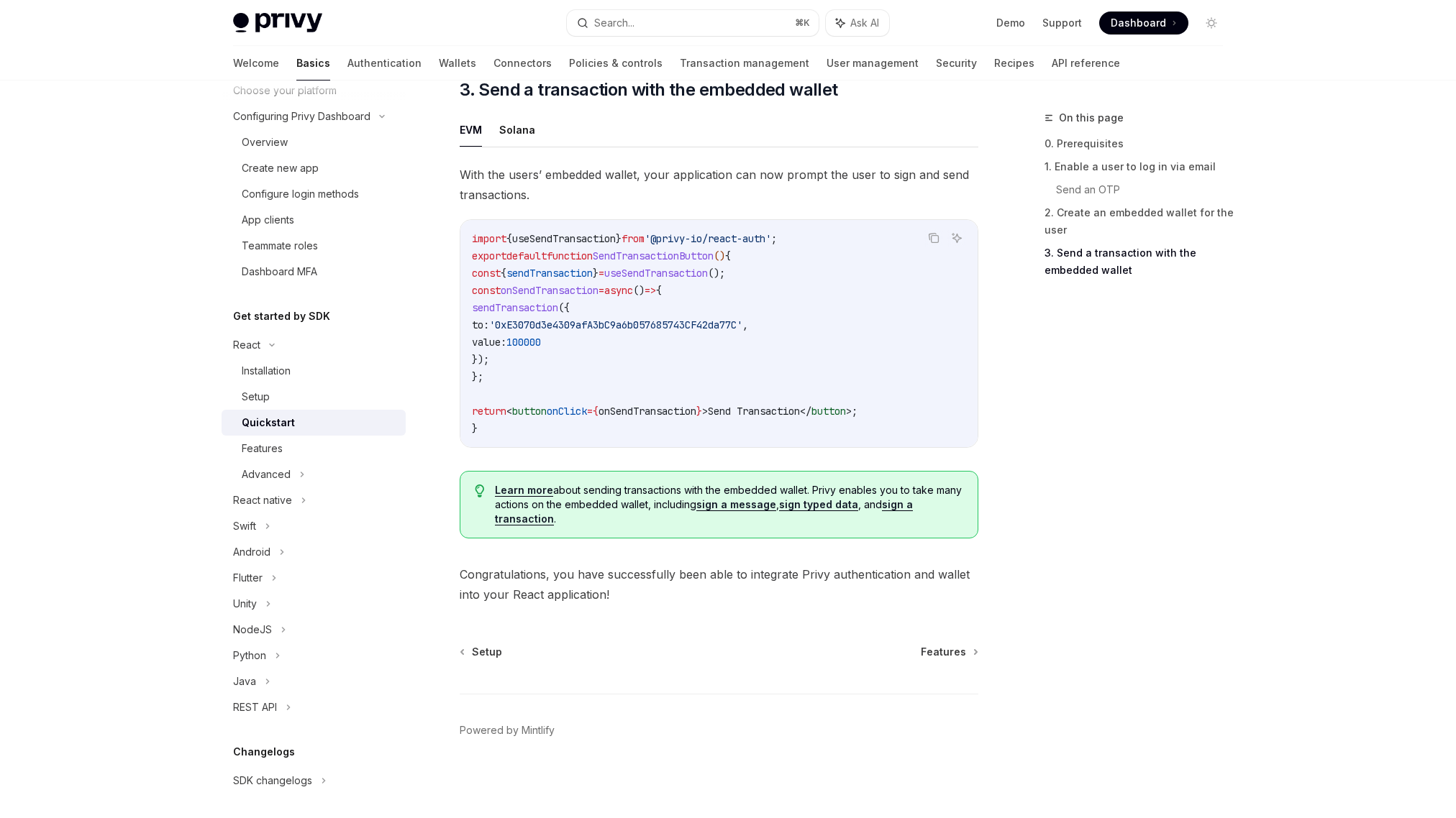
scroll to position [1272, 0]
click at [946, 655] on span "Features" at bounding box center [943, 652] width 45 height 15
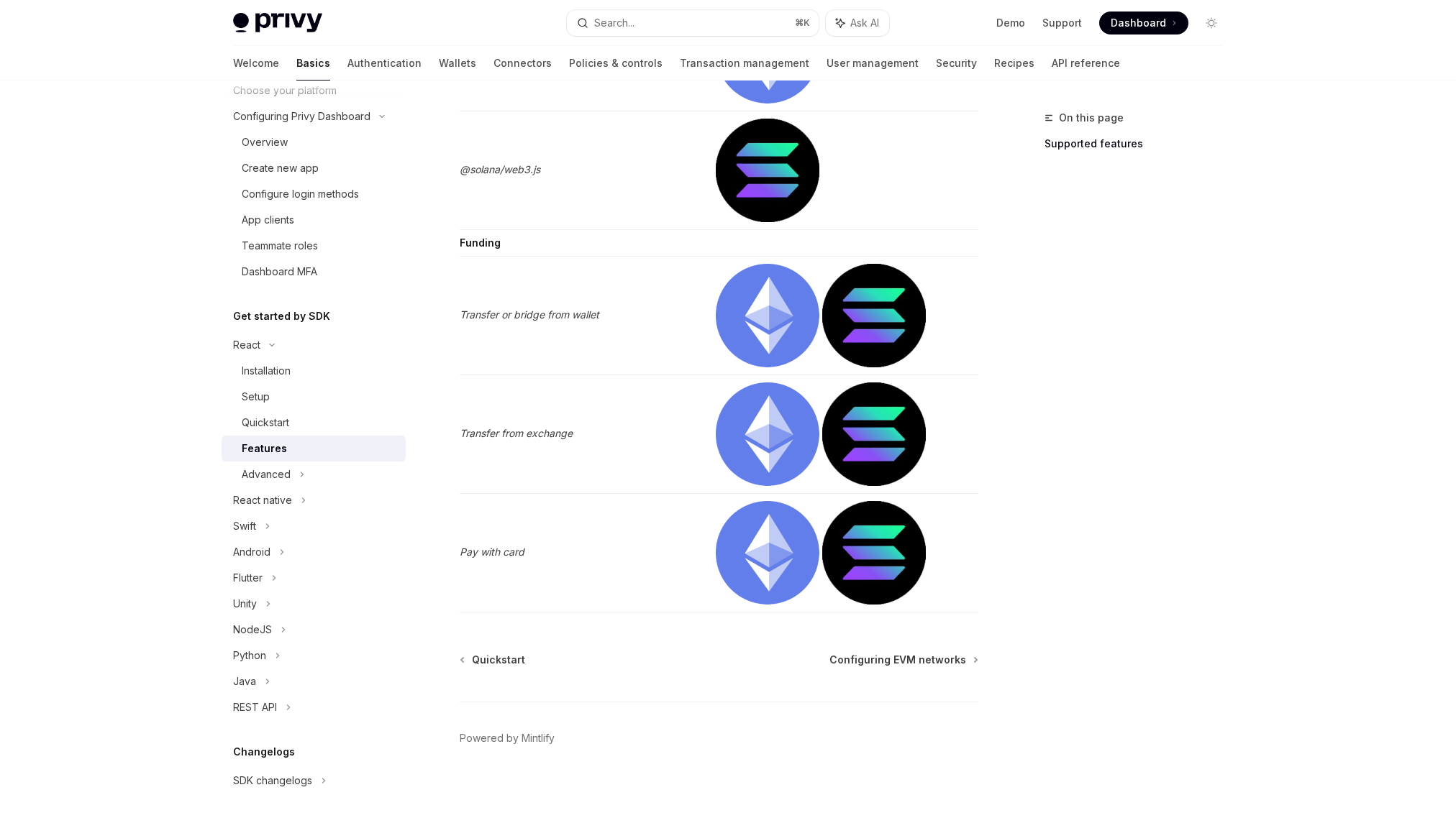
scroll to position [2883, 0]
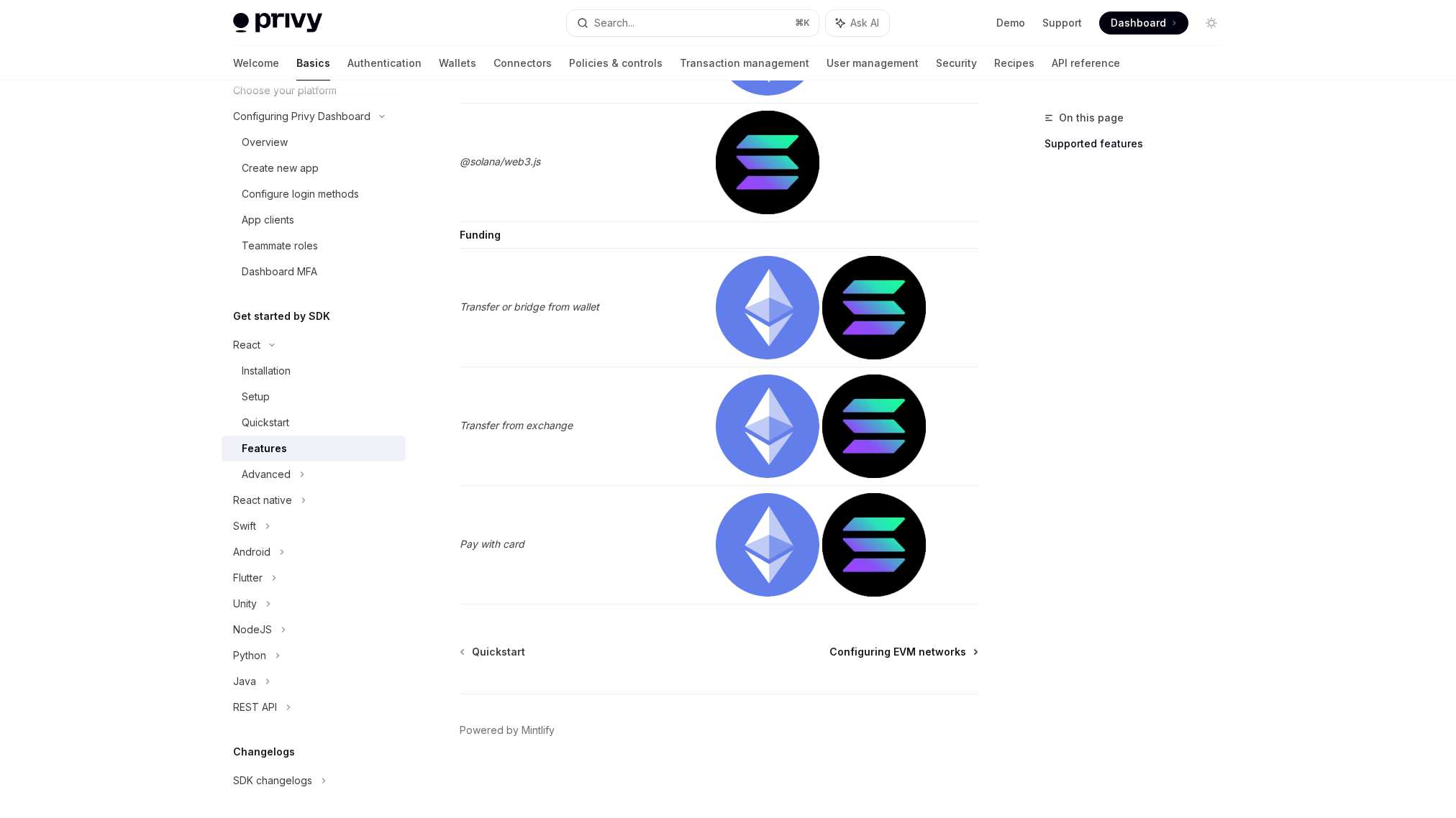
click at [958, 654] on span "Configuring EVM networks" at bounding box center [898, 652] width 137 height 15
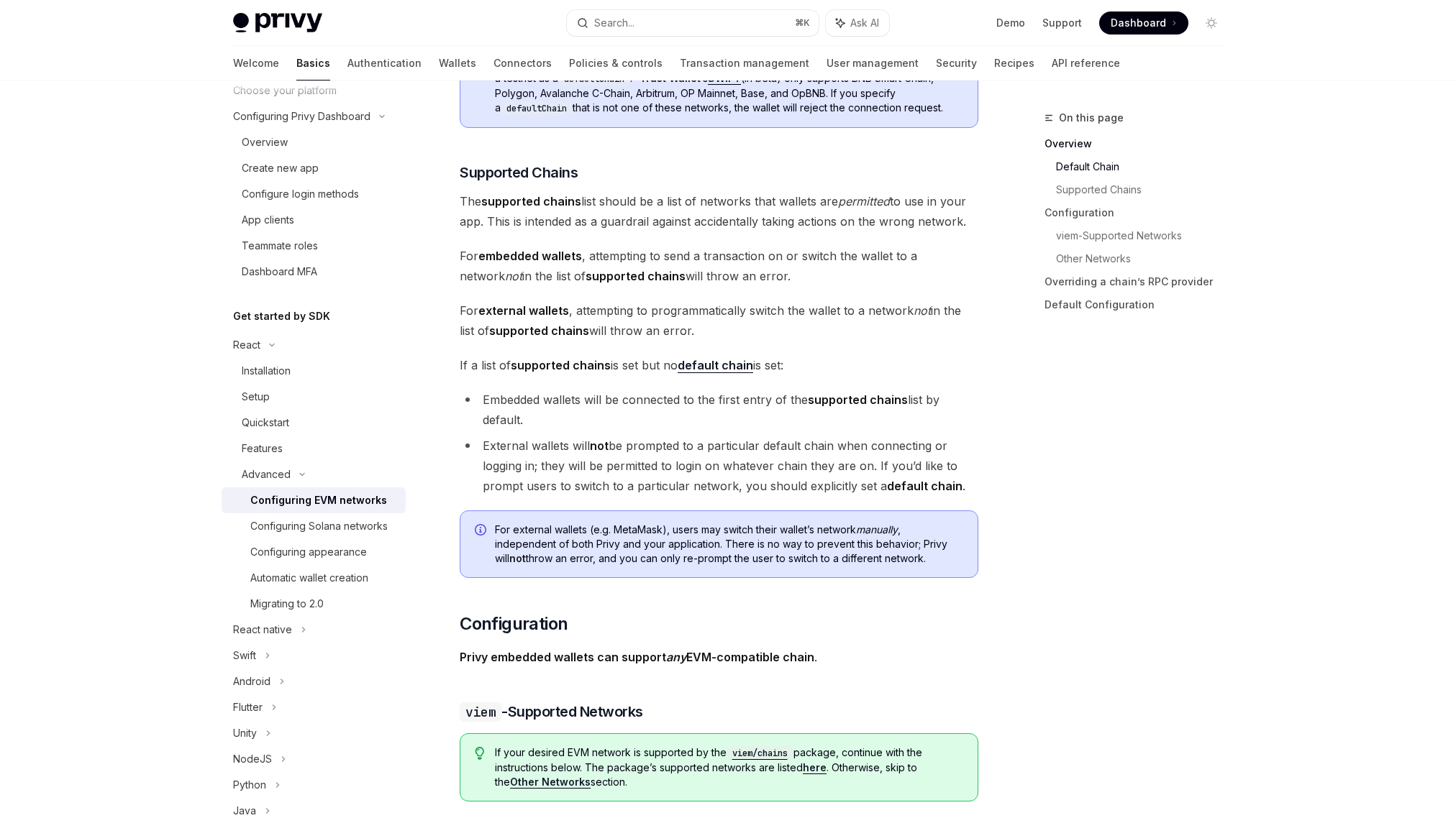
scroll to position [854, 0]
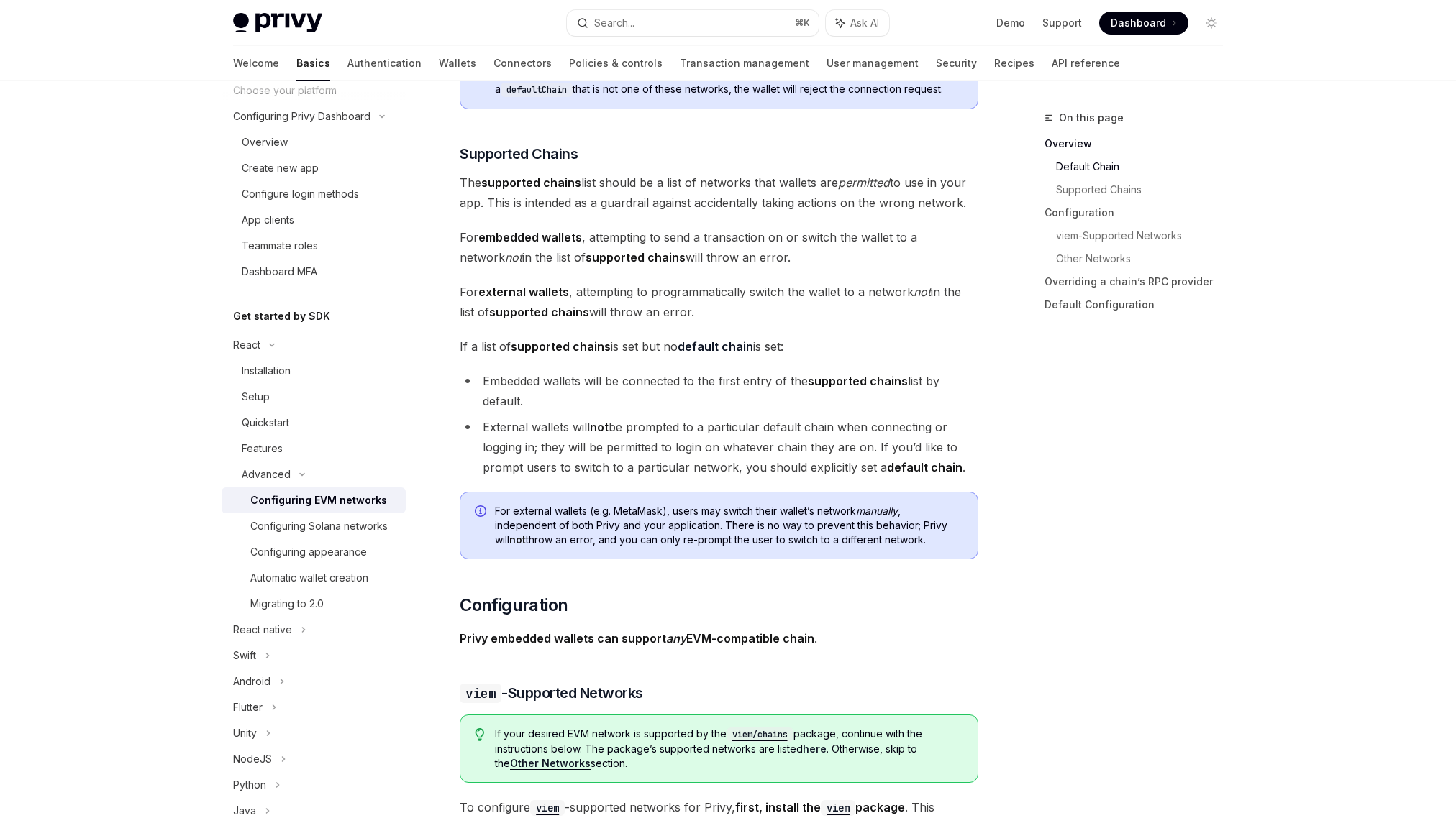
click at [721, 344] on strong "default chain" at bounding box center [716, 346] width 76 height 15
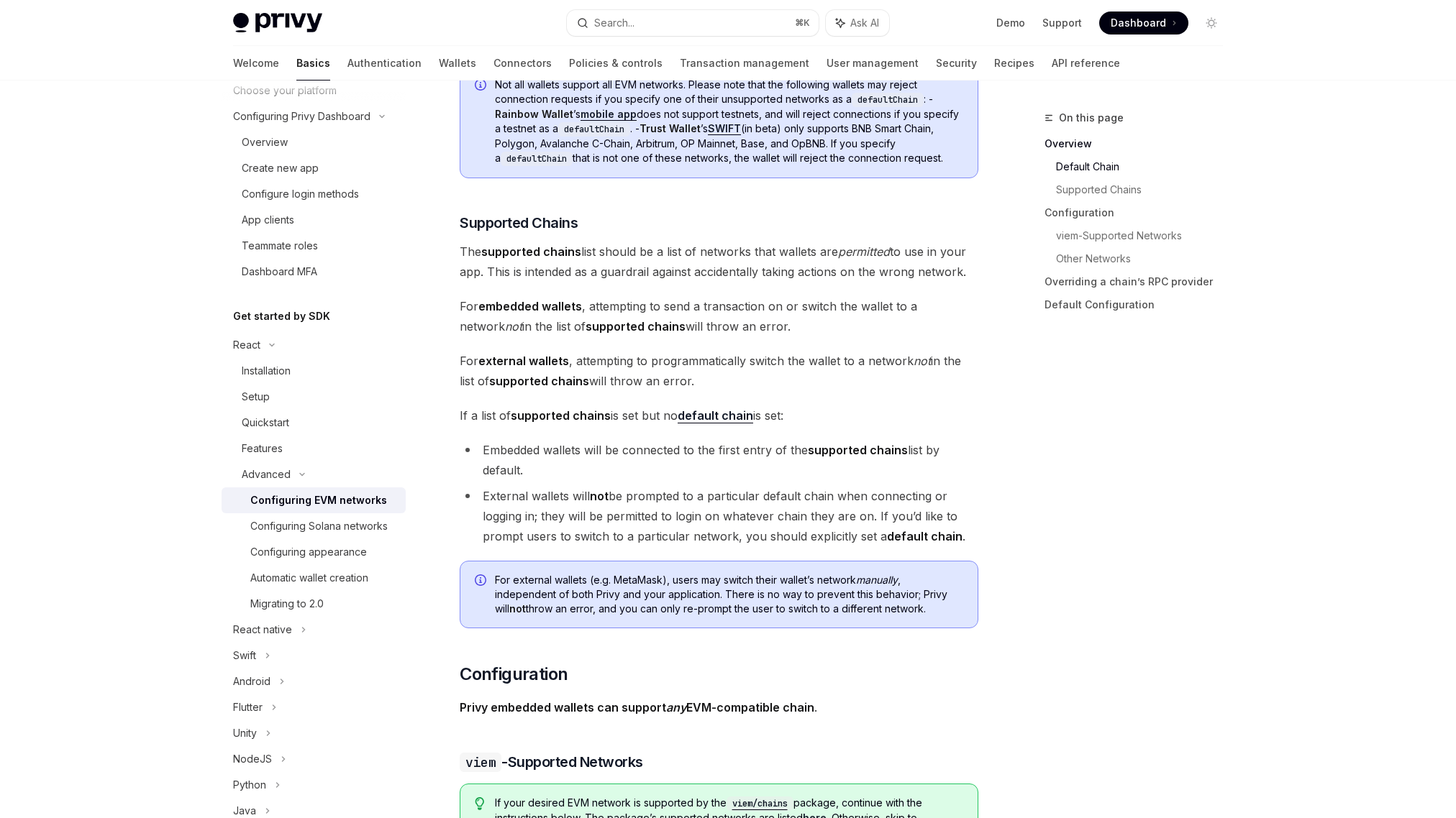
scroll to position [765, 0]
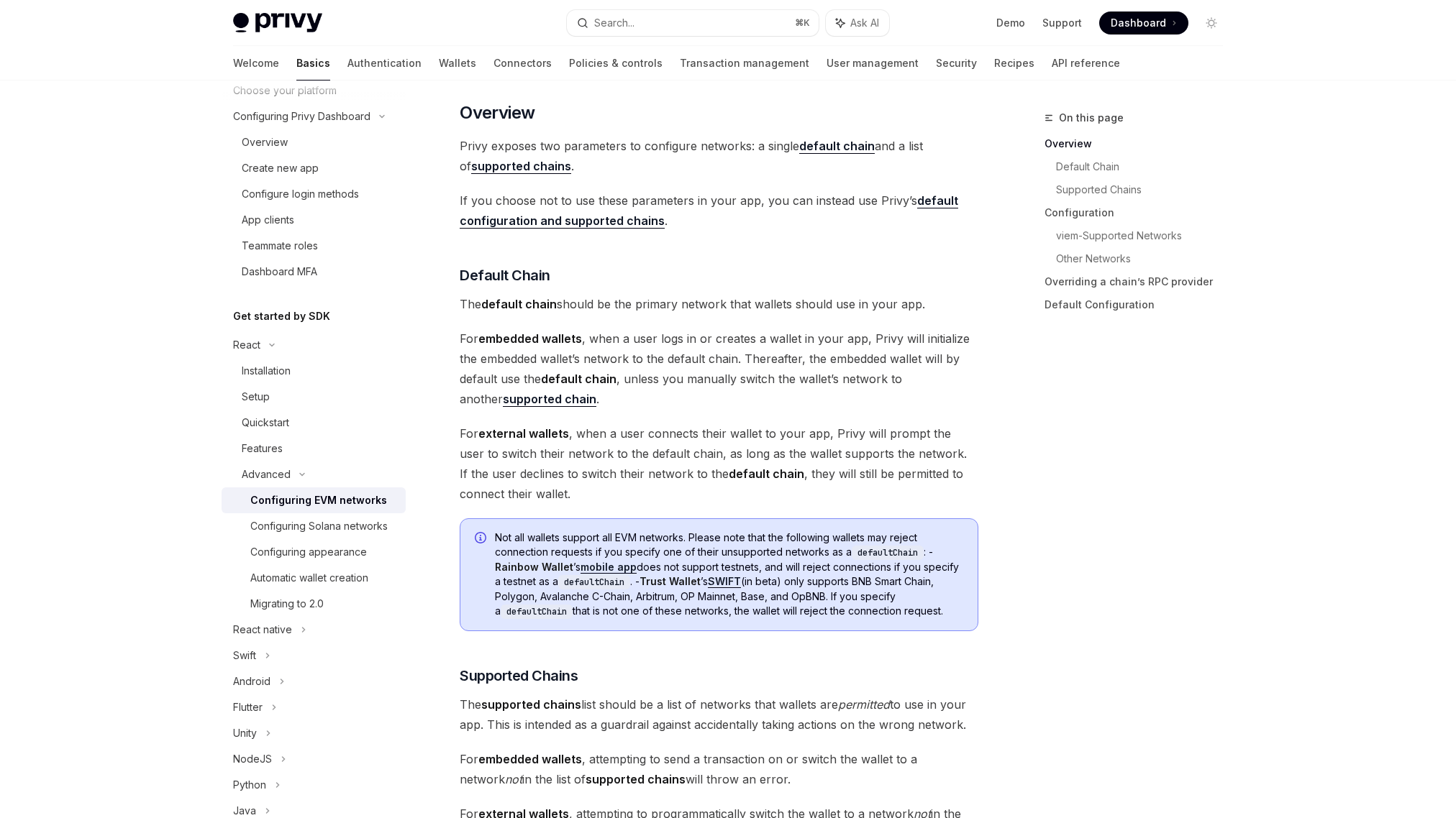
click at [517, 402] on strong "supported chain" at bounding box center [550, 399] width 93 height 15
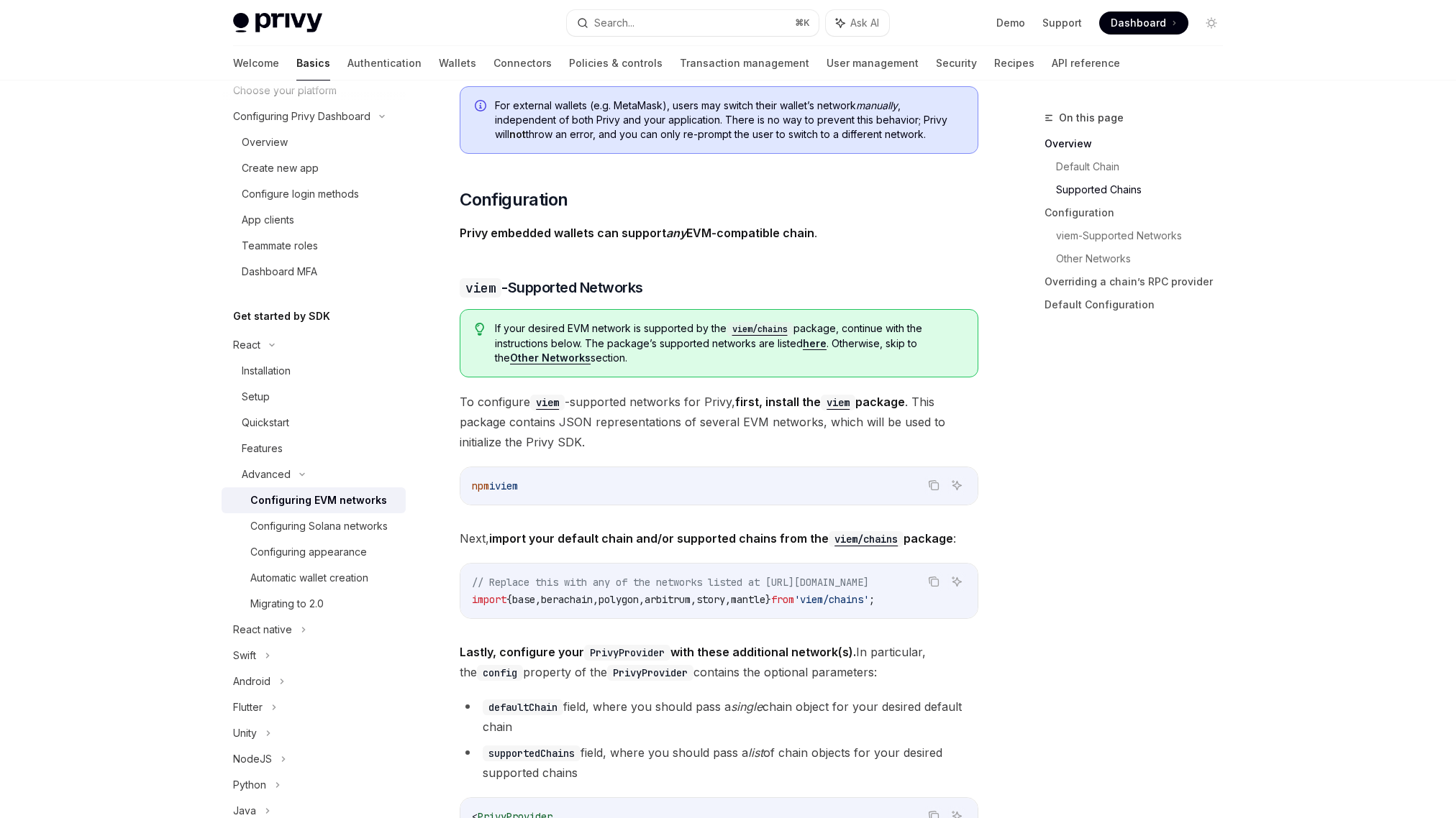
scroll to position [1269, 0]
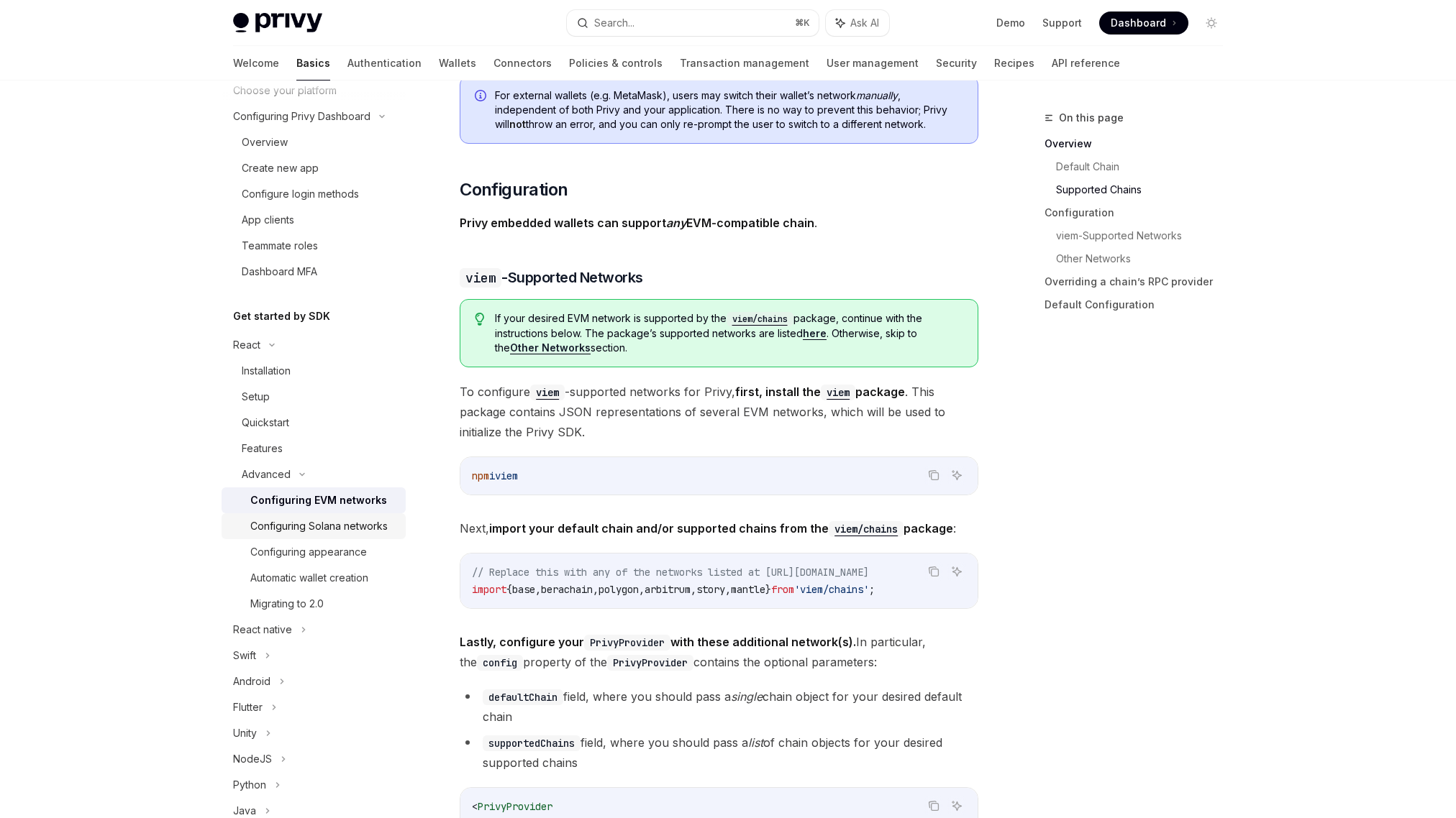
click at [318, 530] on div "Configuring Solana networks" at bounding box center [319, 526] width 138 height 17
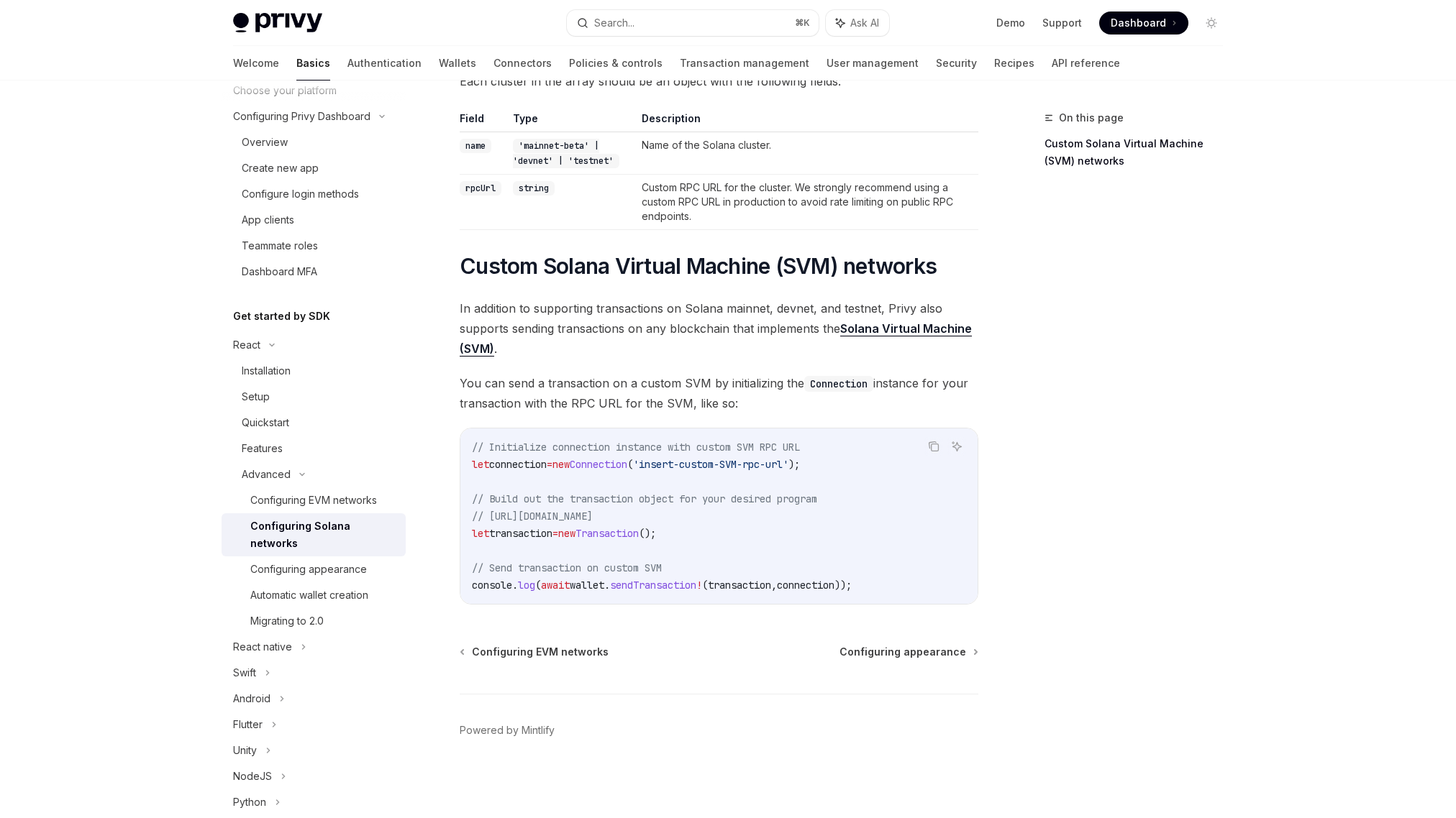
scroll to position [421, 0]
click at [328, 571] on div "Configuring appearance" at bounding box center [309, 570] width 116 height 17
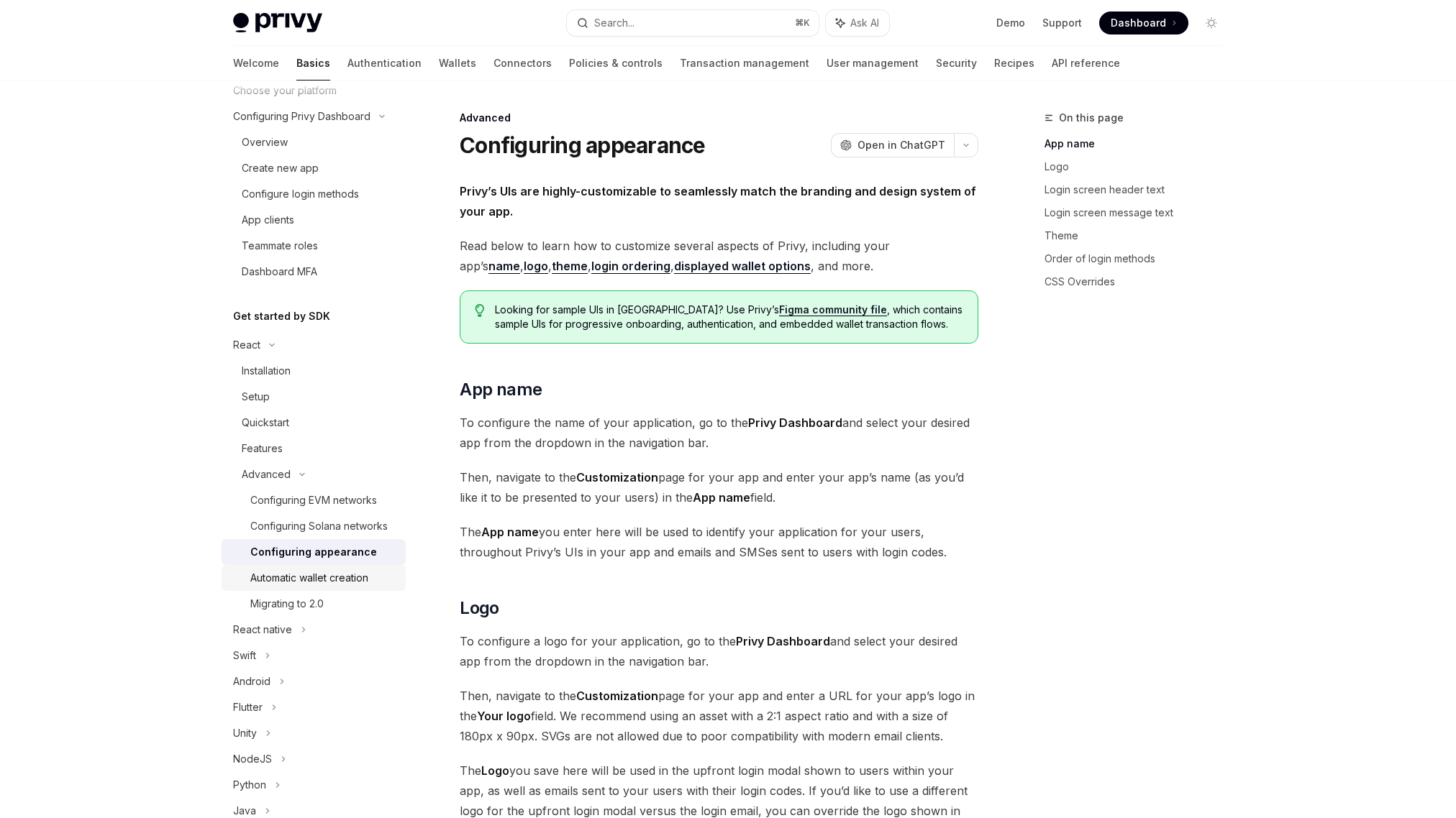
click at [330, 587] on div "Automatic wallet creation" at bounding box center [309, 579] width 118 height 17
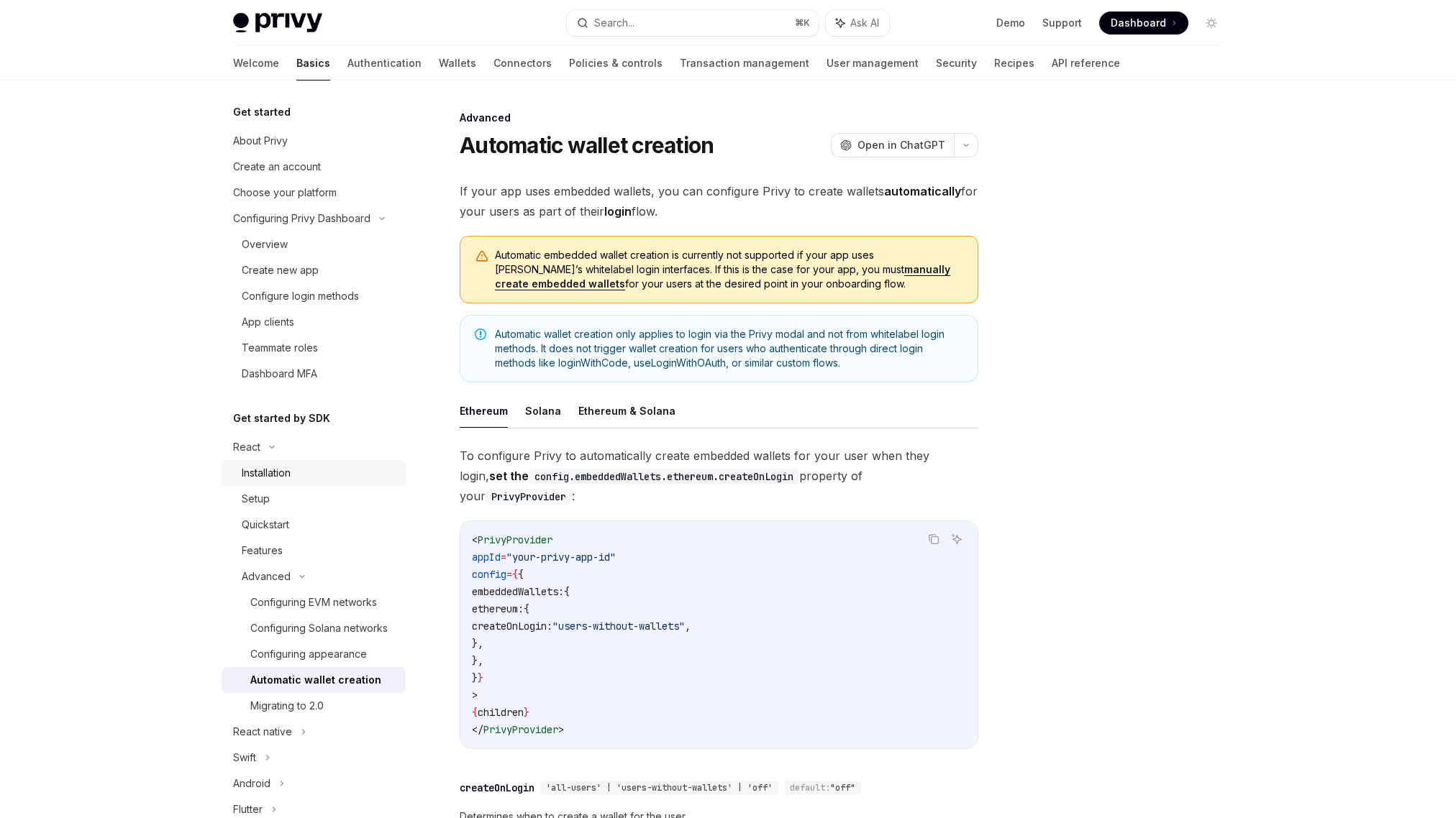
click at [259, 477] on div "Installation" at bounding box center [266, 473] width 49 height 17
type textarea "*"
